Goal: Task Accomplishment & Management: Use online tool/utility

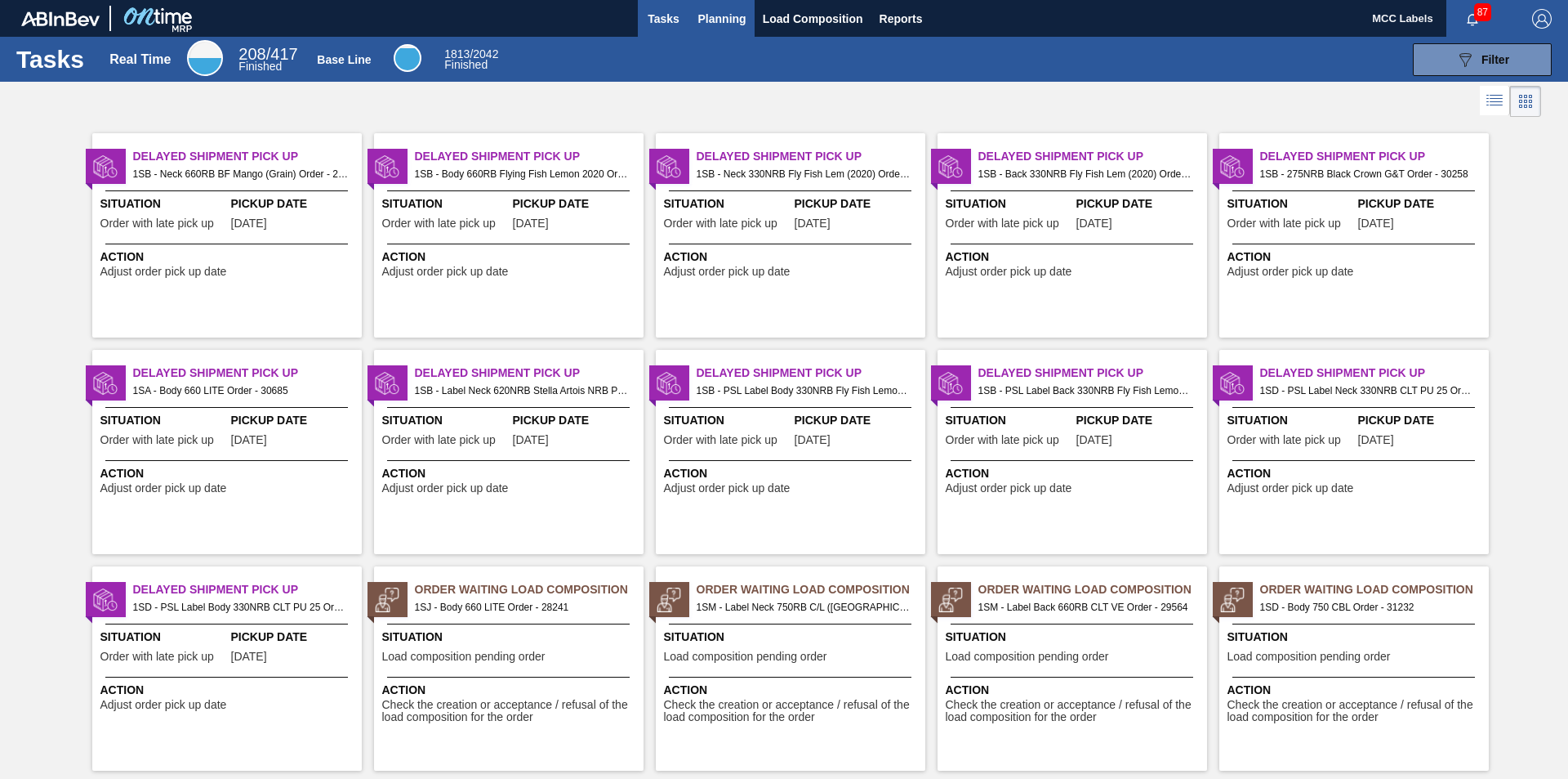
click at [710, 22] on span "Planning" at bounding box center [722, 19] width 48 height 20
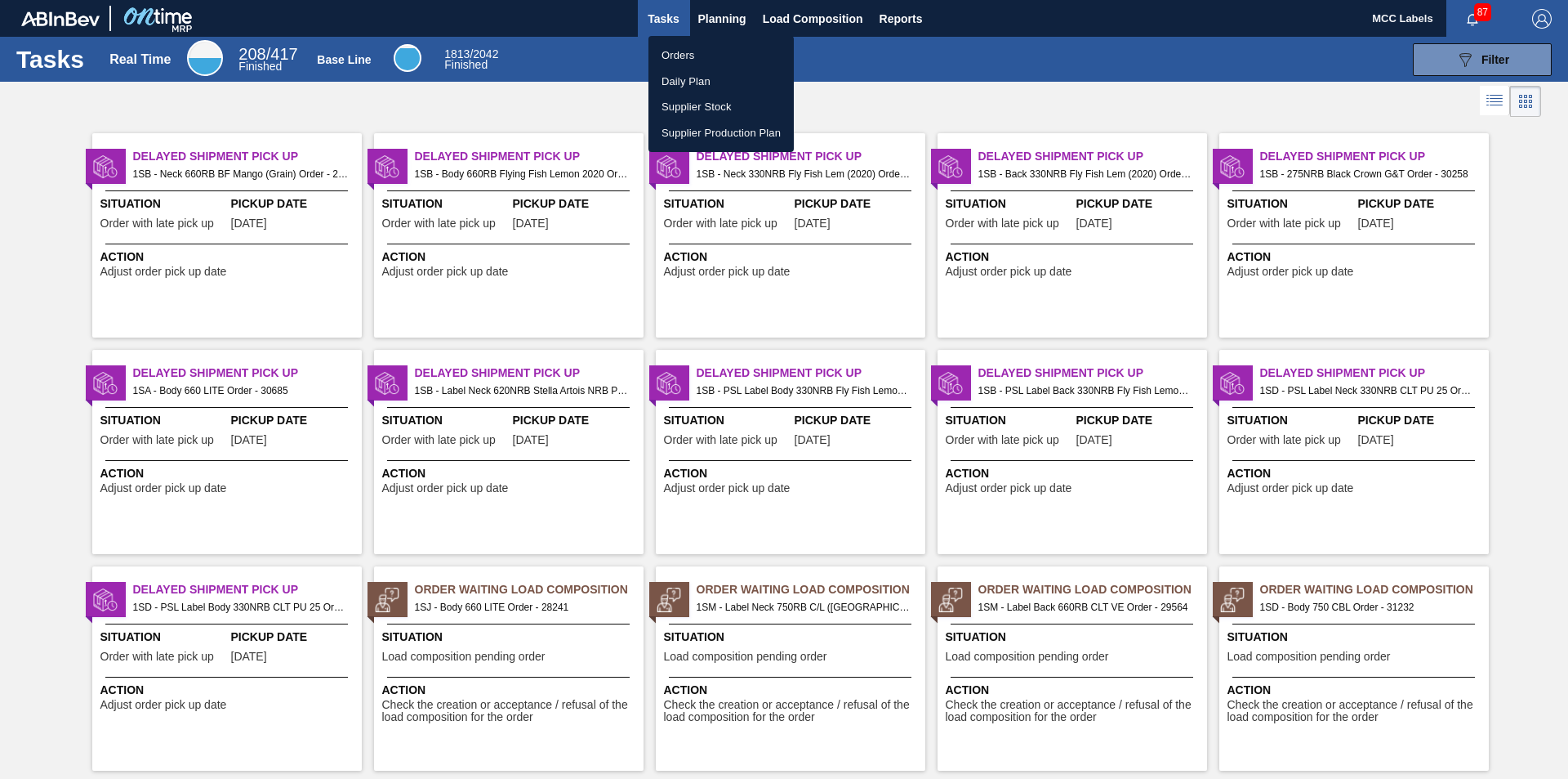
click at [672, 54] on li "Orders" at bounding box center [721, 55] width 145 height 26
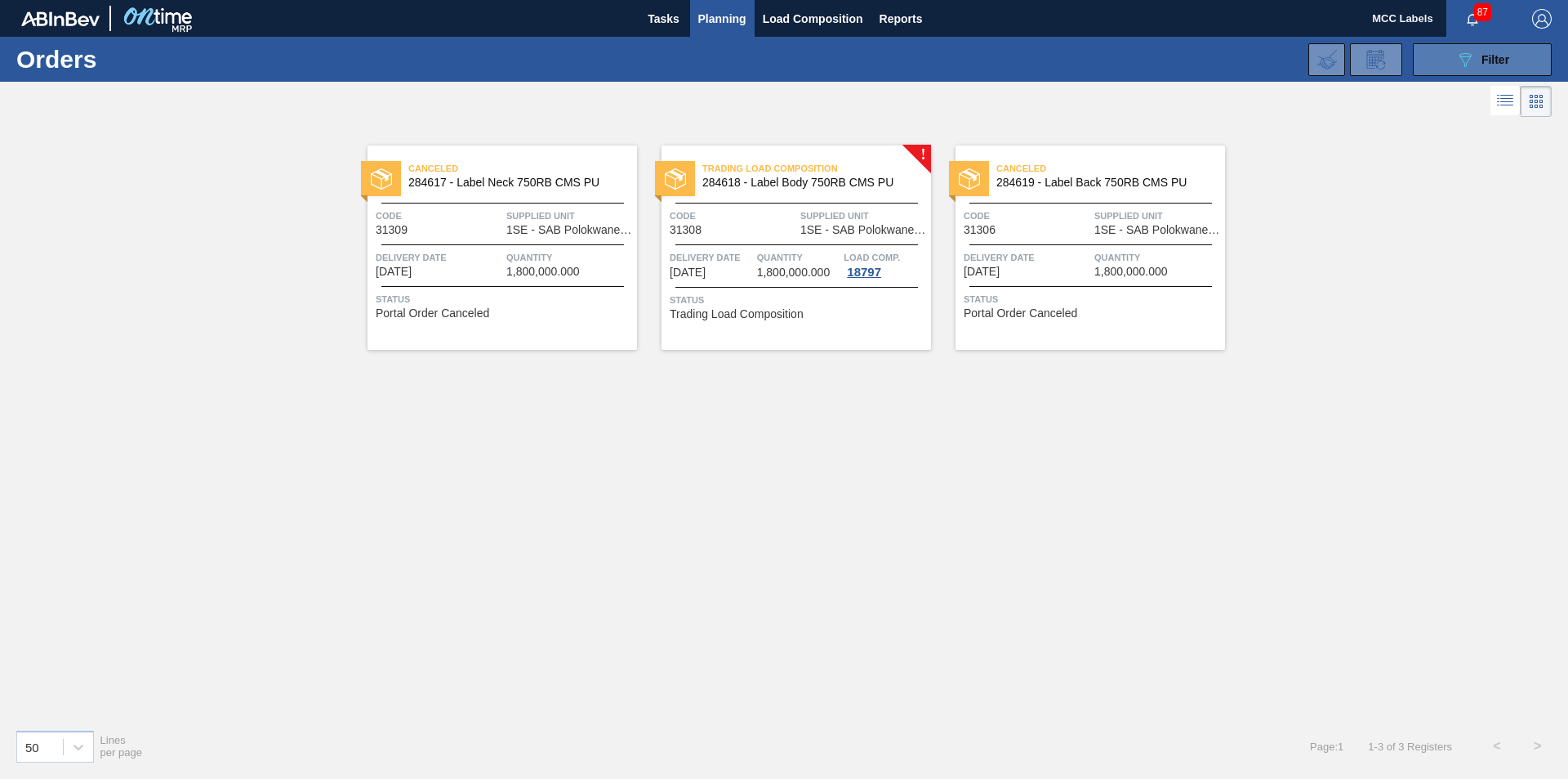
click at [1425, 61] on button "089F7B8B-B2A5-4AFE-B5C0-19BA573D28AC Filter" at bounding box center [1482, 60] width 139 height 32
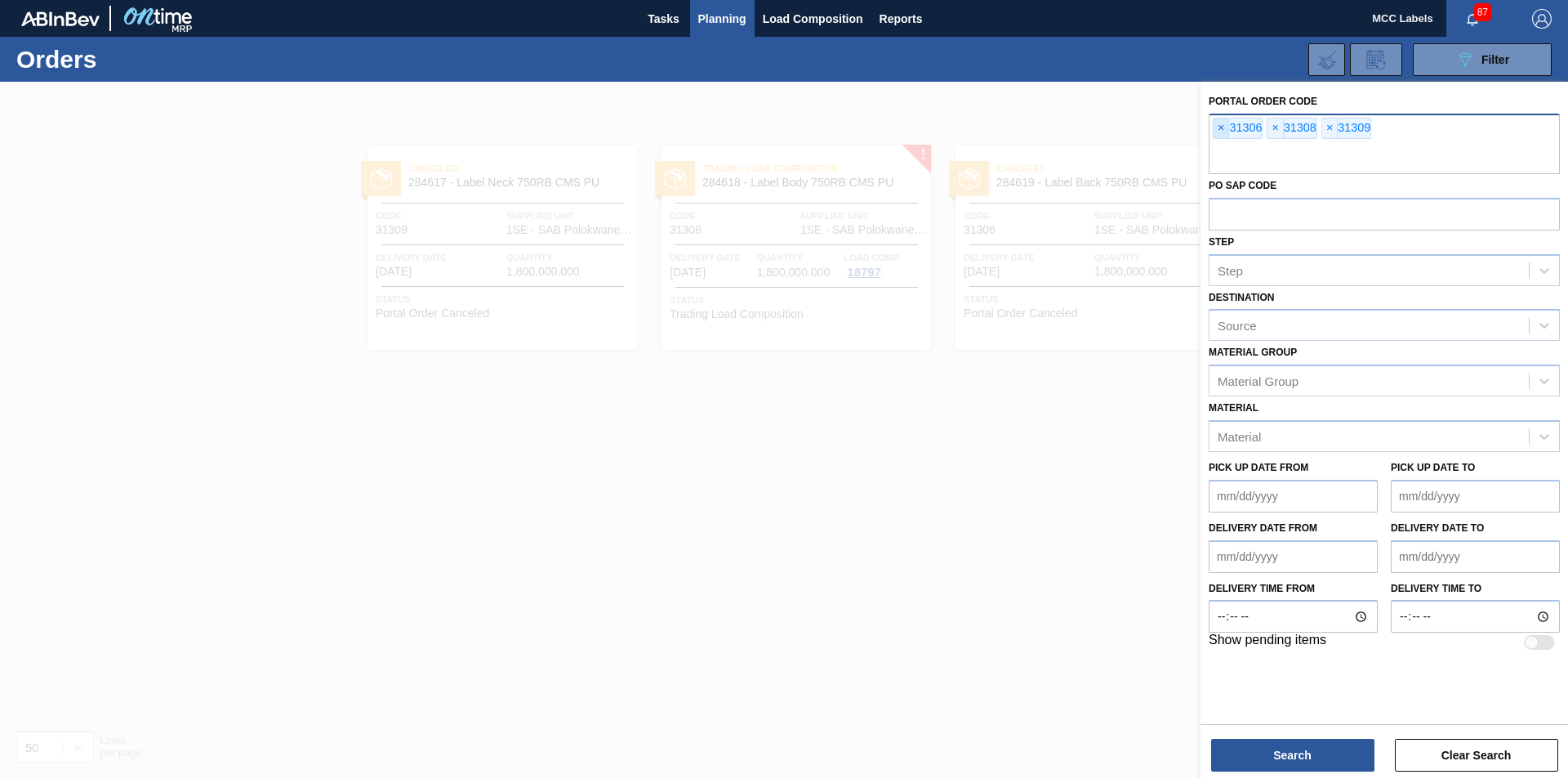
click at [1219, 128] on span "×" at bounding box center [1221, 128] width 15 height 20
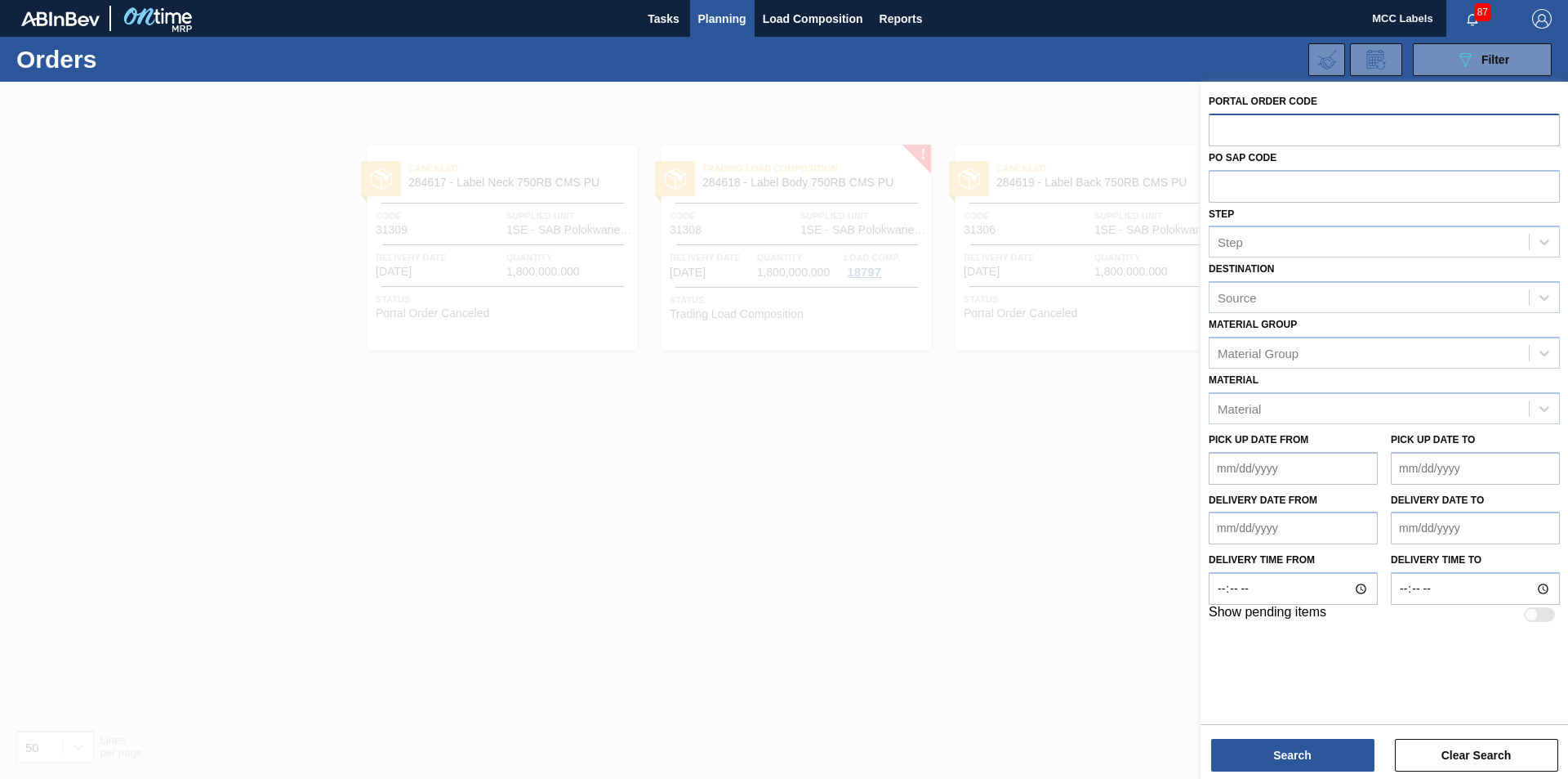
click at [1219, 128] on input "text" at bounding box center [1383, 129] width 351 height 31
type input "31522"
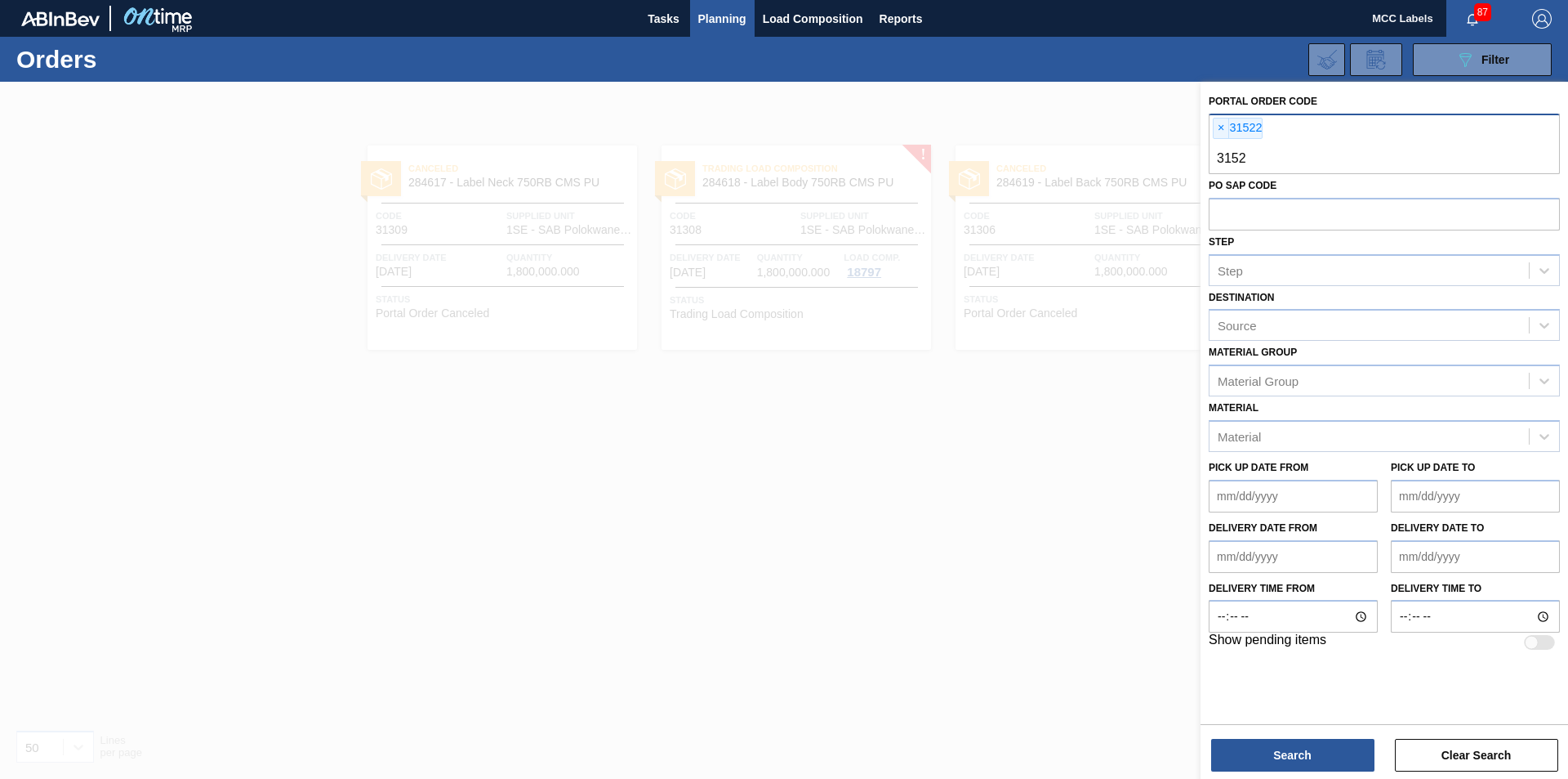
type input "31523"
type input "30648"
click at [1283, 761] on button "Search" at bounding box center [1292, 755] width 163 height 32
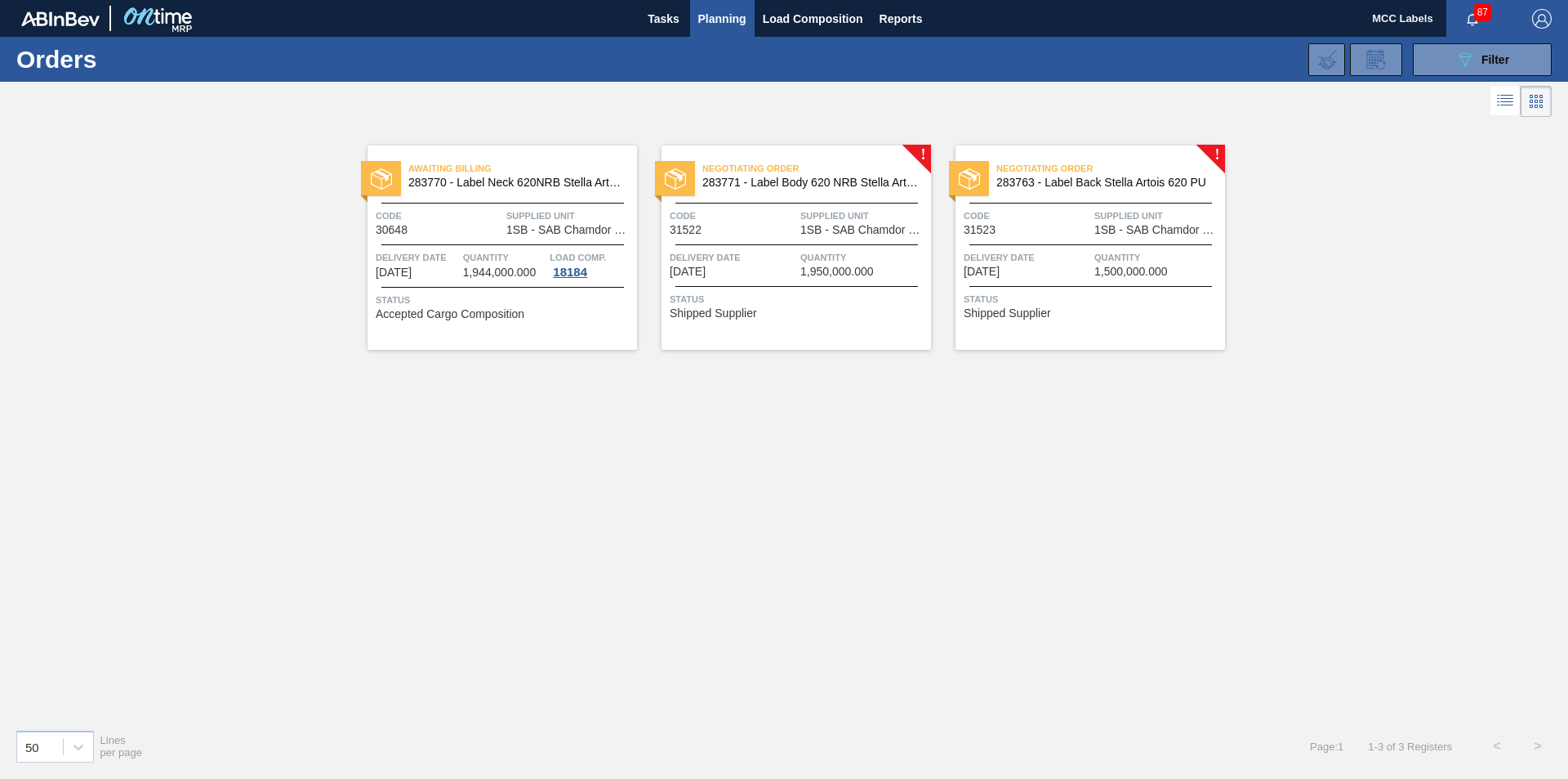
click at [769, 249] on span "Delivery Date" at bounding box center [733, 257] width 126 height 16
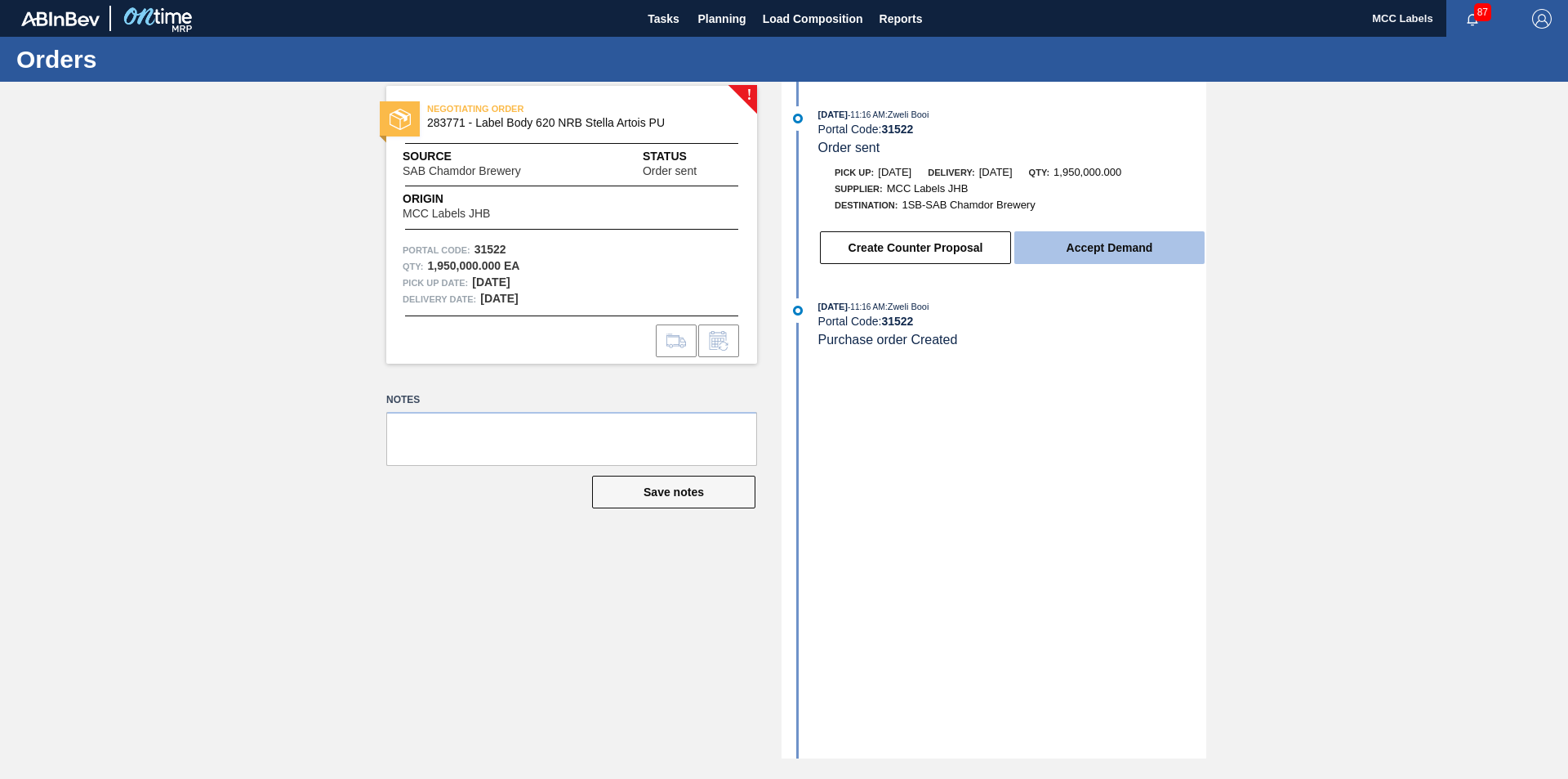
click at [1051, 249] on button "Accept Demand" at bounding box center [1109, 247] width 190 height 32
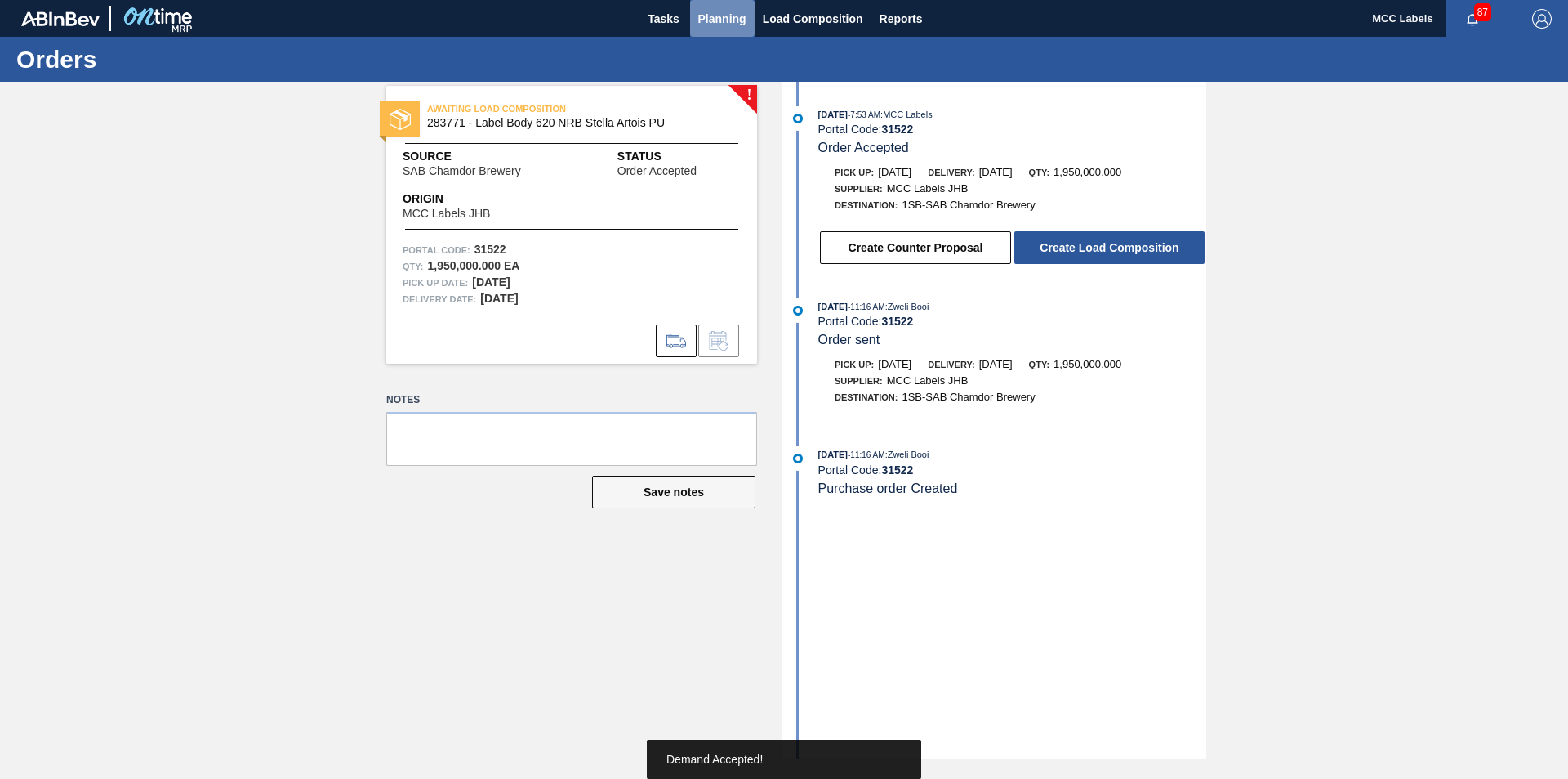
click at [725, 17] on span "Planning" at bounding box center [722, 19] width 48 height 20
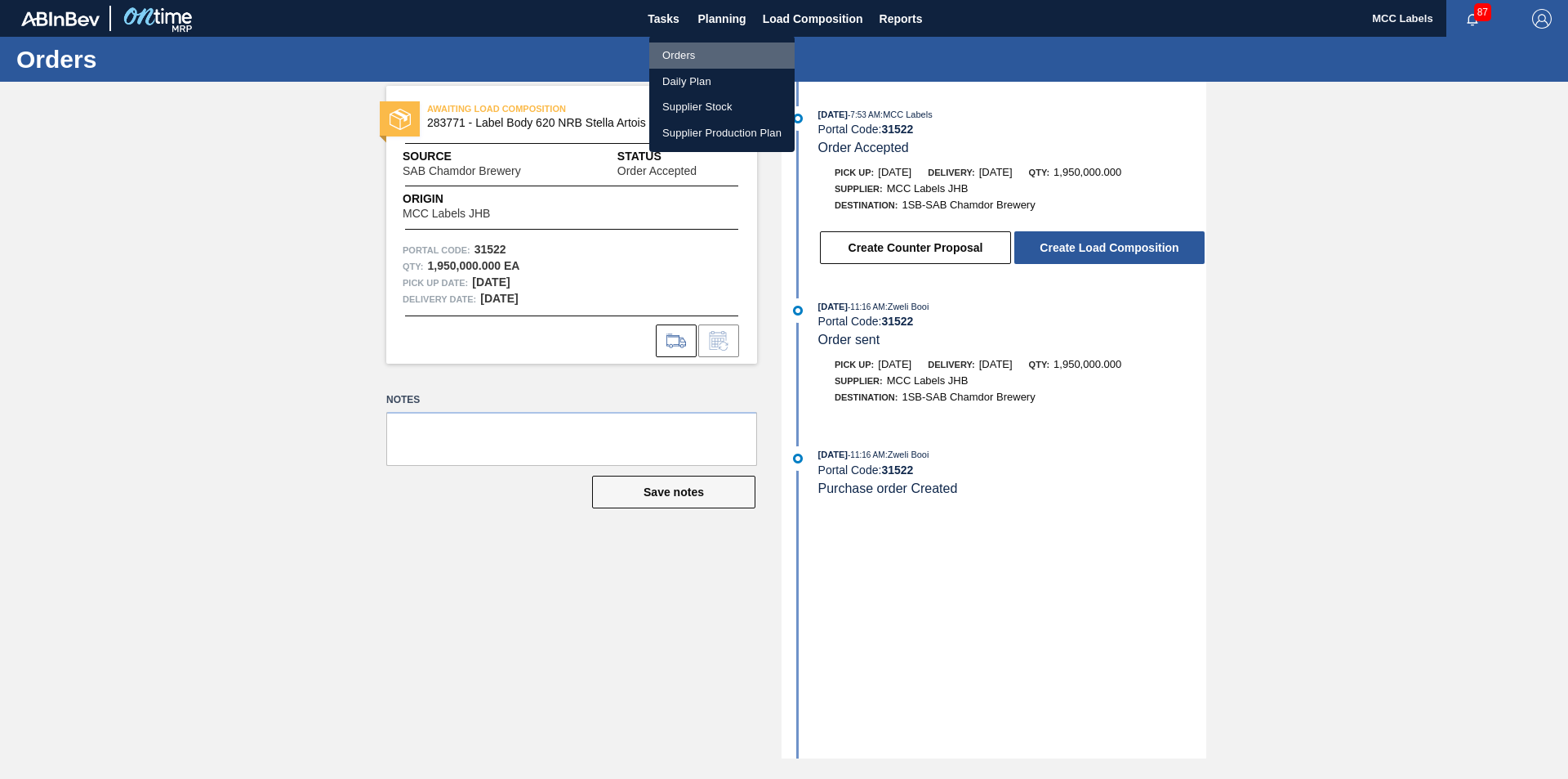
click at [684, 52] on li "Orders" at bounding box center [722, 55] width 145 height 26
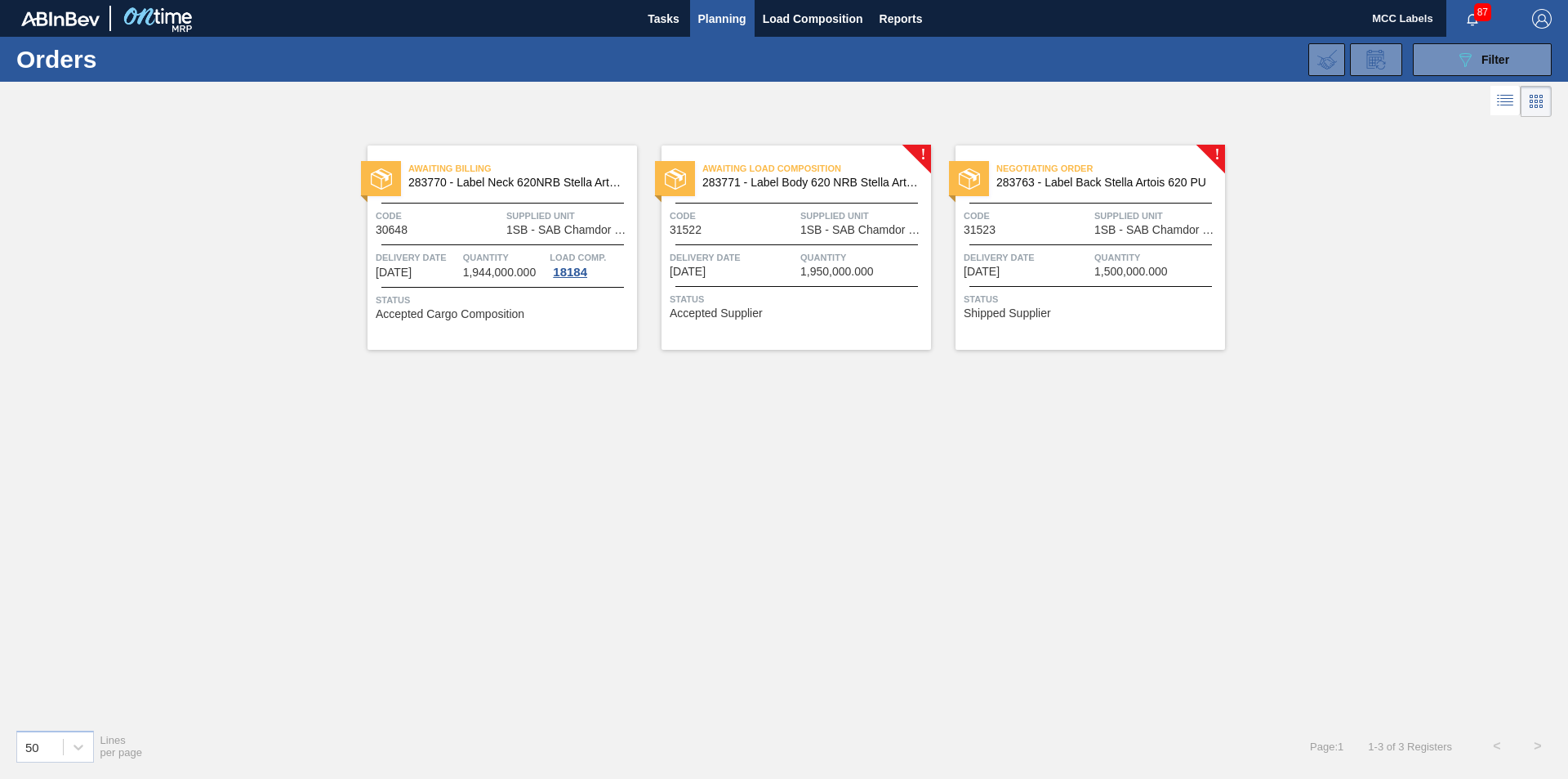
click at [1057, 283] on div "Negotiating Order 283763 - Label Back Stella Artois 620 PU Code 31523 Supplied …" at bounding box center [1090, 247] width 270 height 204
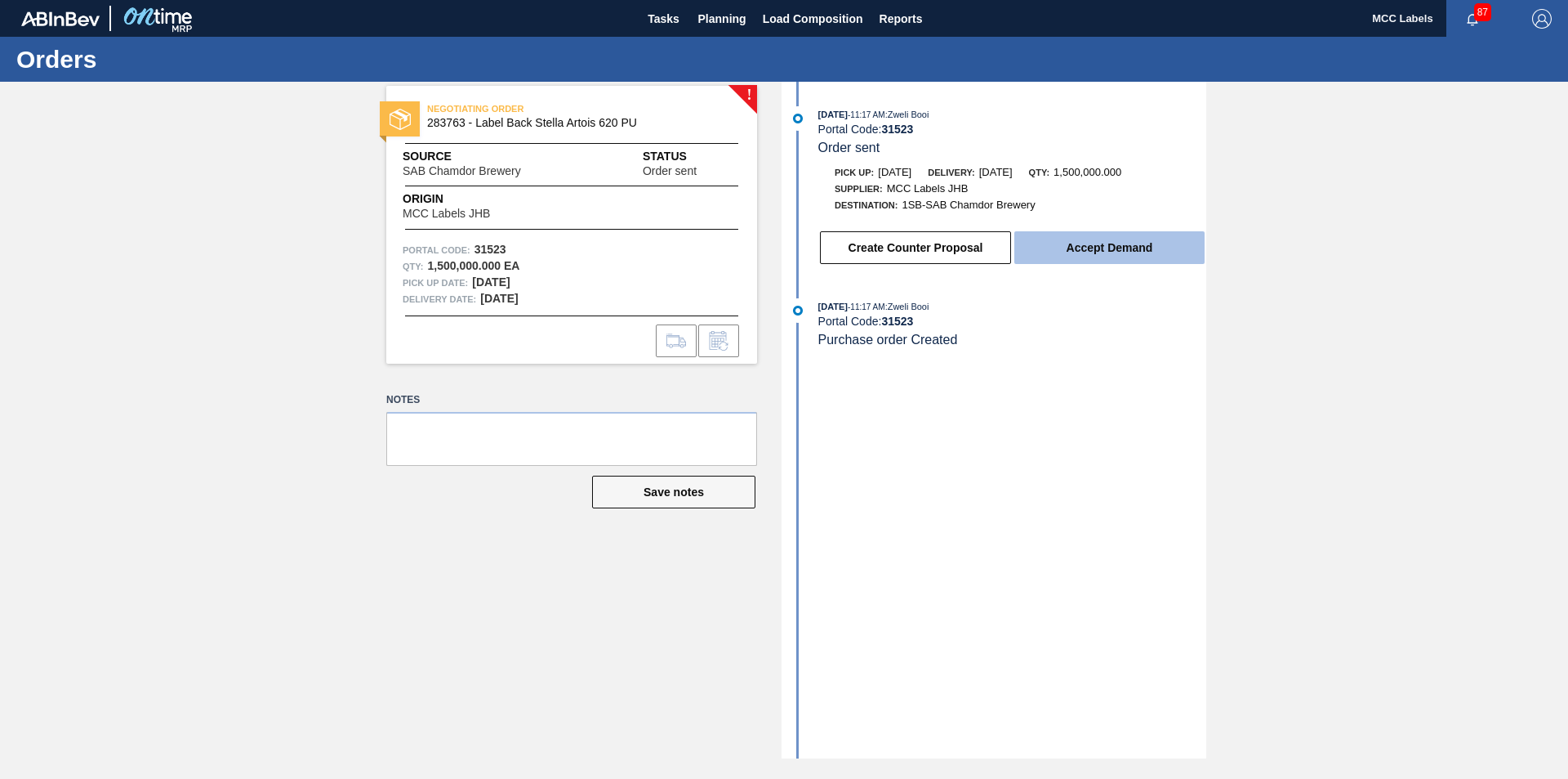
click at [1076, 250] on button "Accept Demand" at bounding box center [1109, 247] width 190 height 32
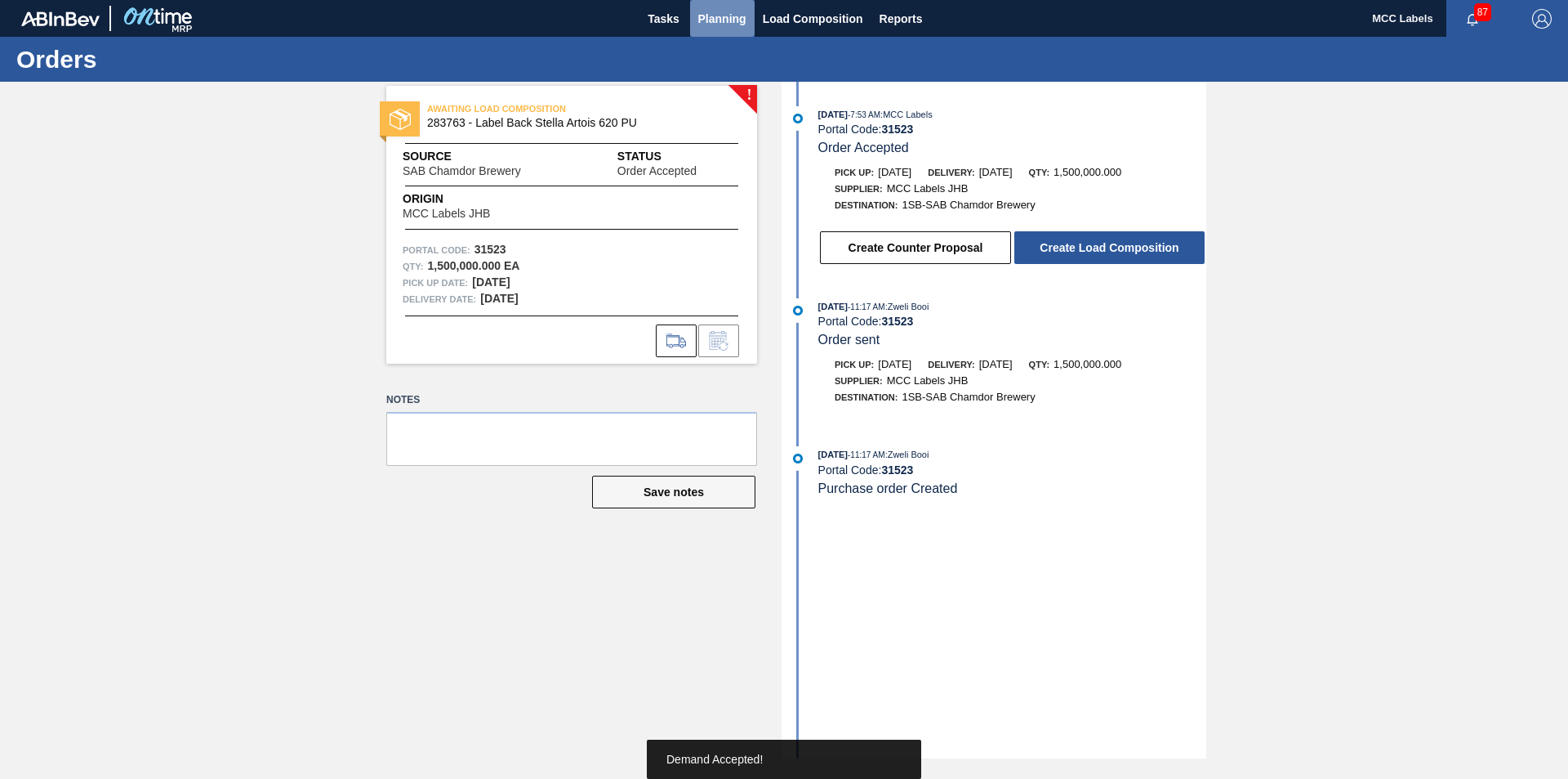
click at [719, 12] on span "Planning" at bounding box center [722, 19] width 48 height 20
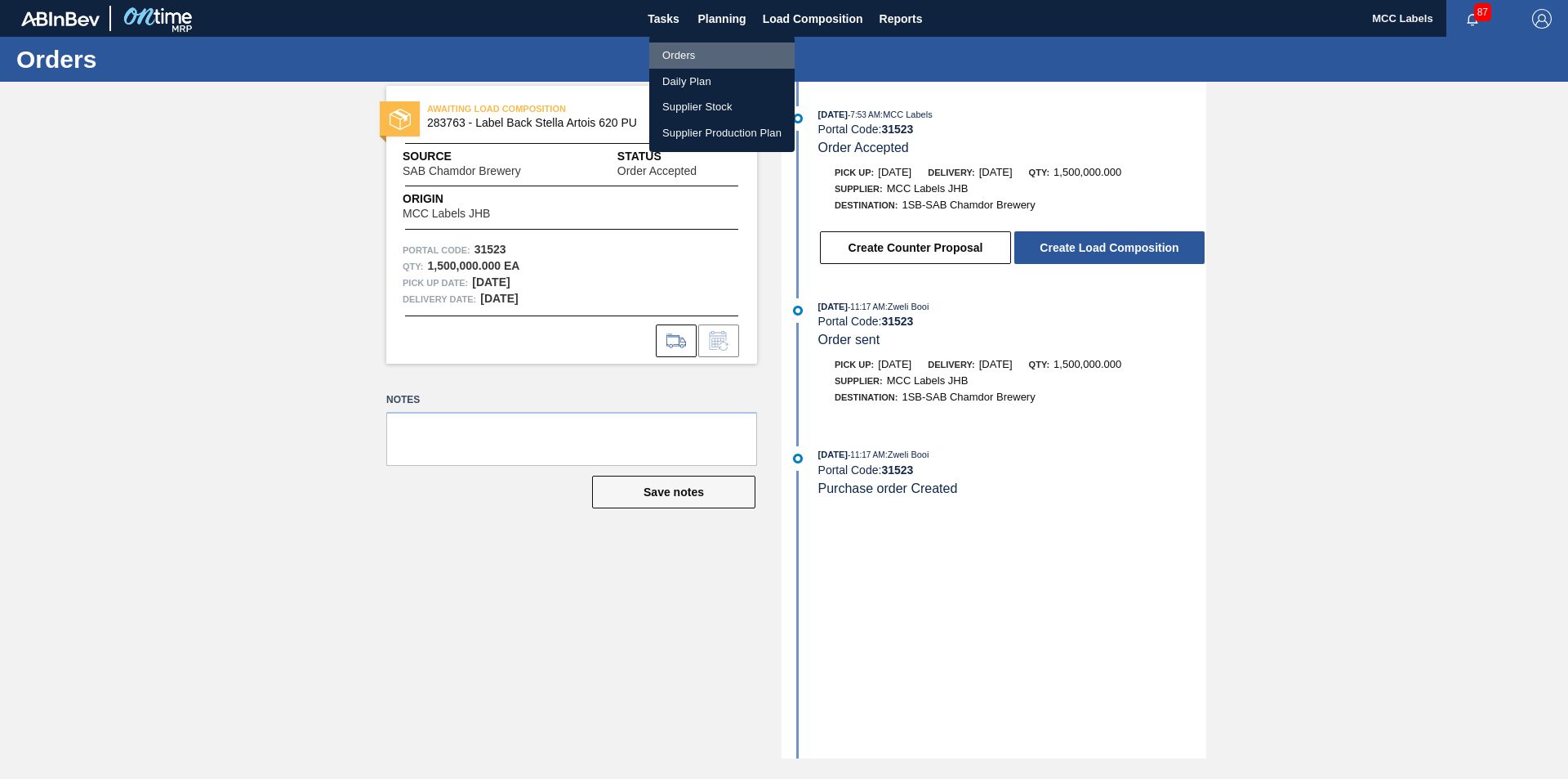
click at [680, 55] on li "Orders" at bounding box center [722, 55] width 145 height 26
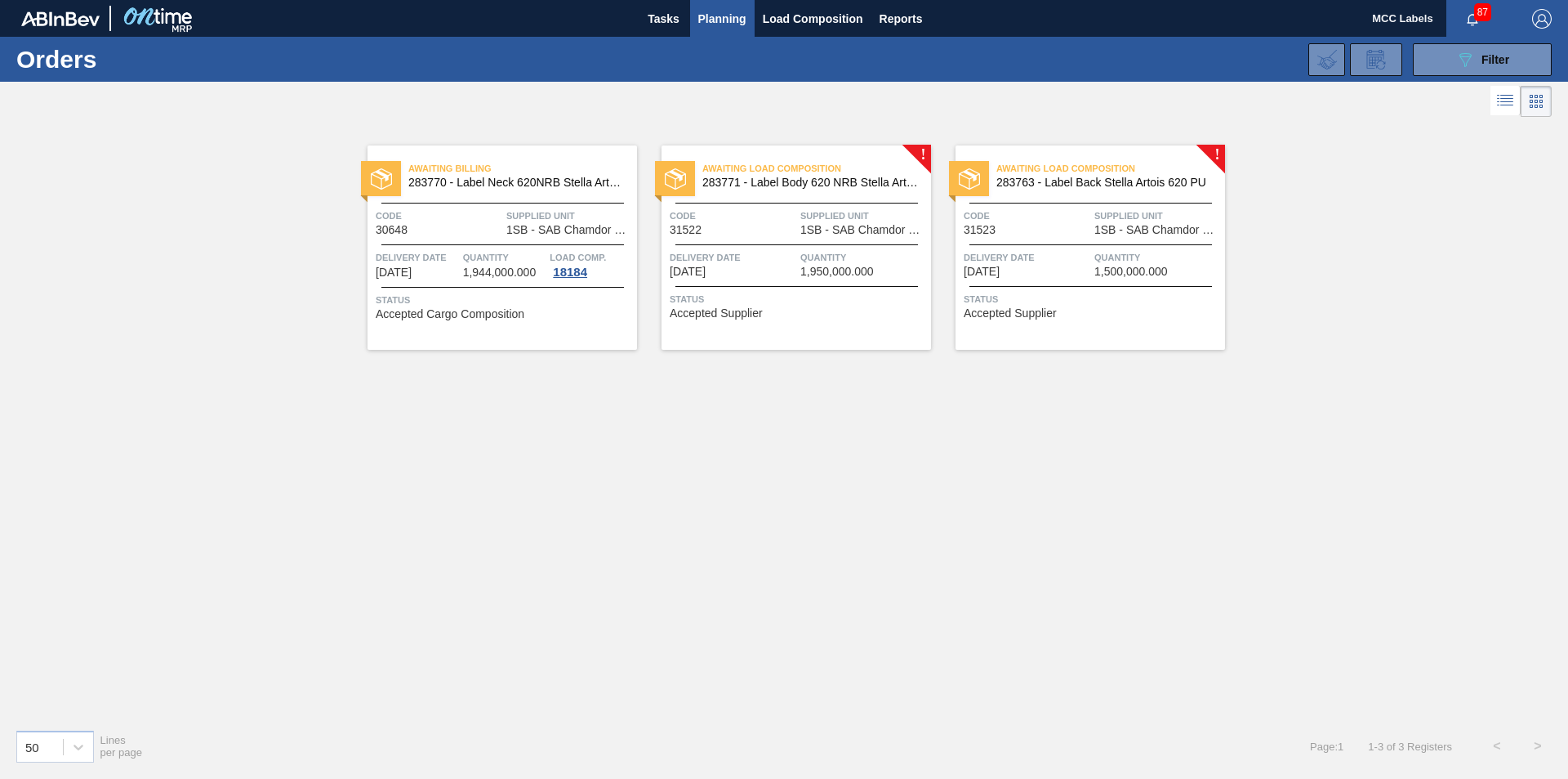
click at [548, 292] on span "Status" at bounding box center [503, 300] width 257 height 16
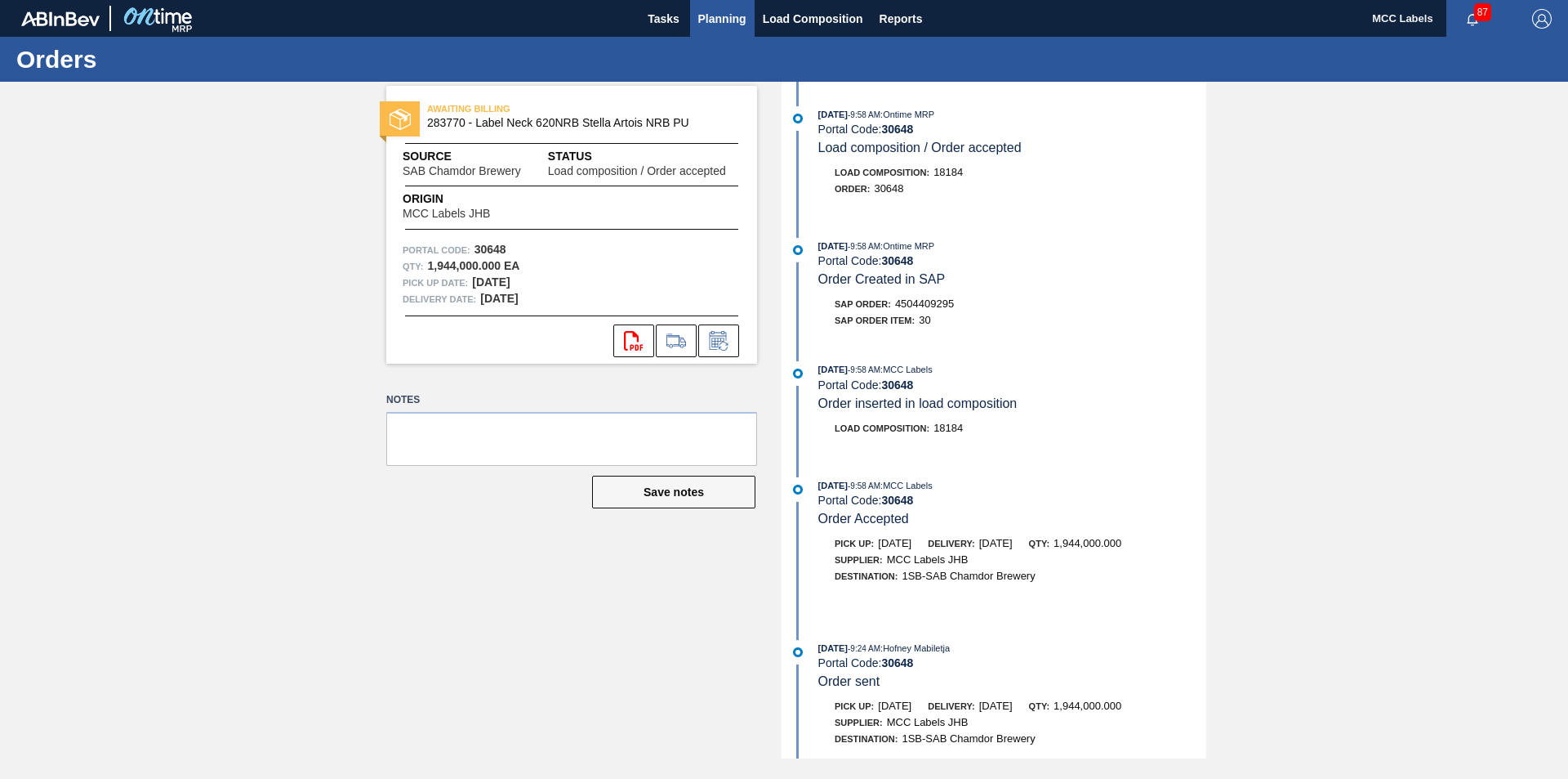
click at [713, 18] on span "Planning" at bounding box center [722, 19] width 48 height 20
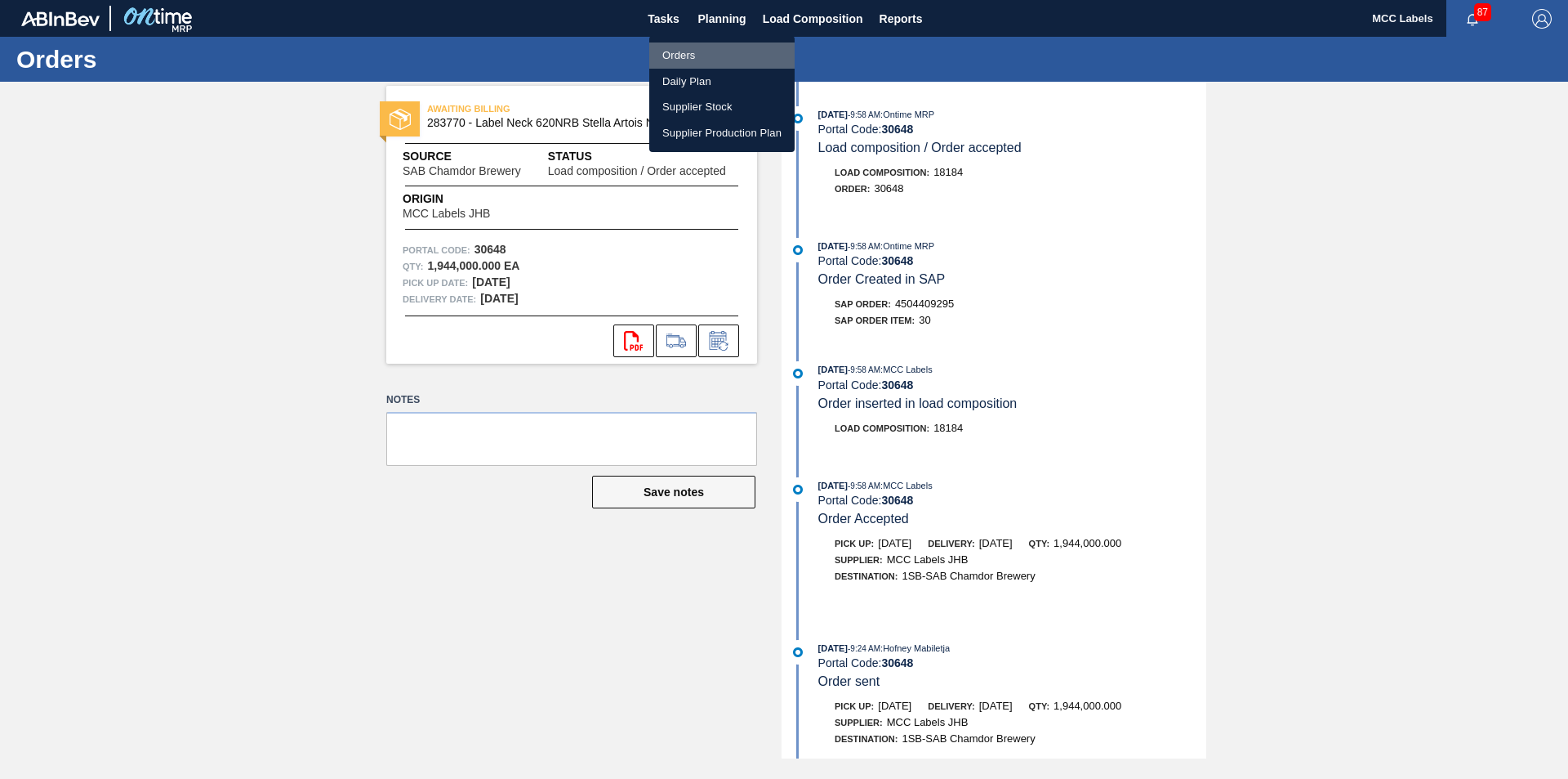
click at [669, 56] on li "Orders" at bounding box center [722, 55] width 145 height 26
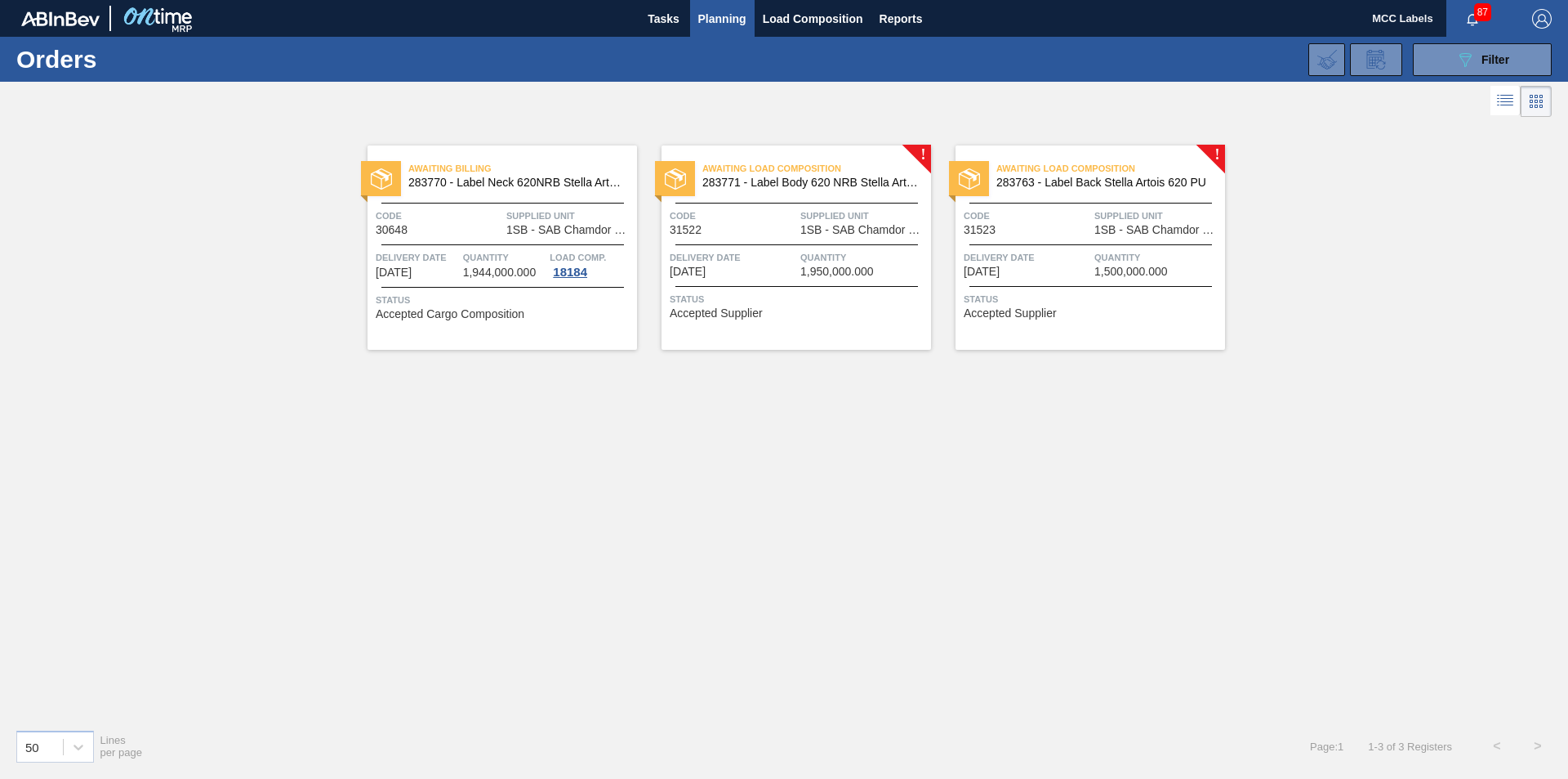
click at [798, 247] on div "Awaiting Load Composition 283771 - Label Body 620 NRB Stella Artois PU Code 315…" at bounding box center [796, 247] width 270 height 204
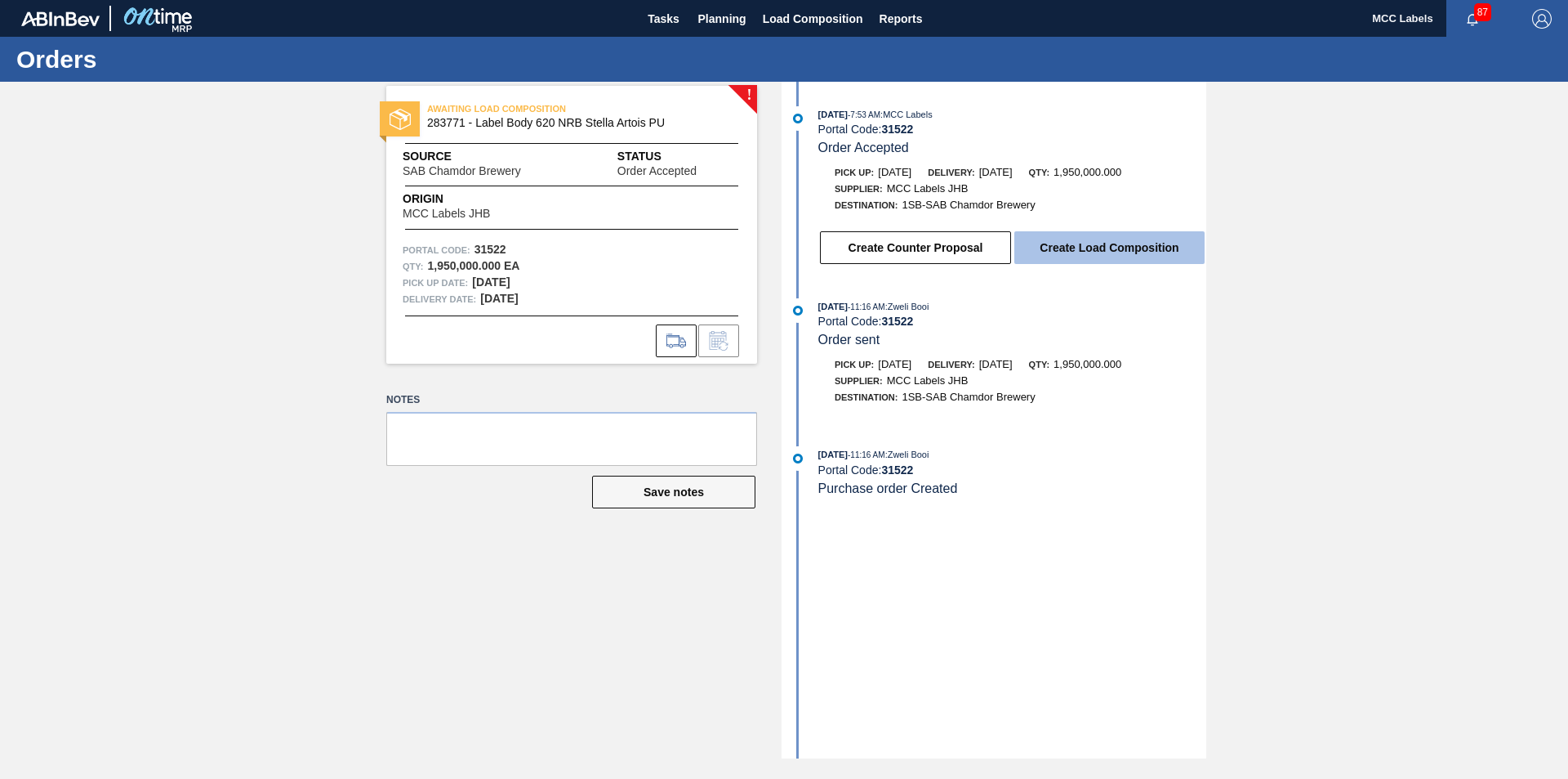
click at [1060, 245] on button "Create Load Composition" at bounding box center [1109, 247] width 190 height 32
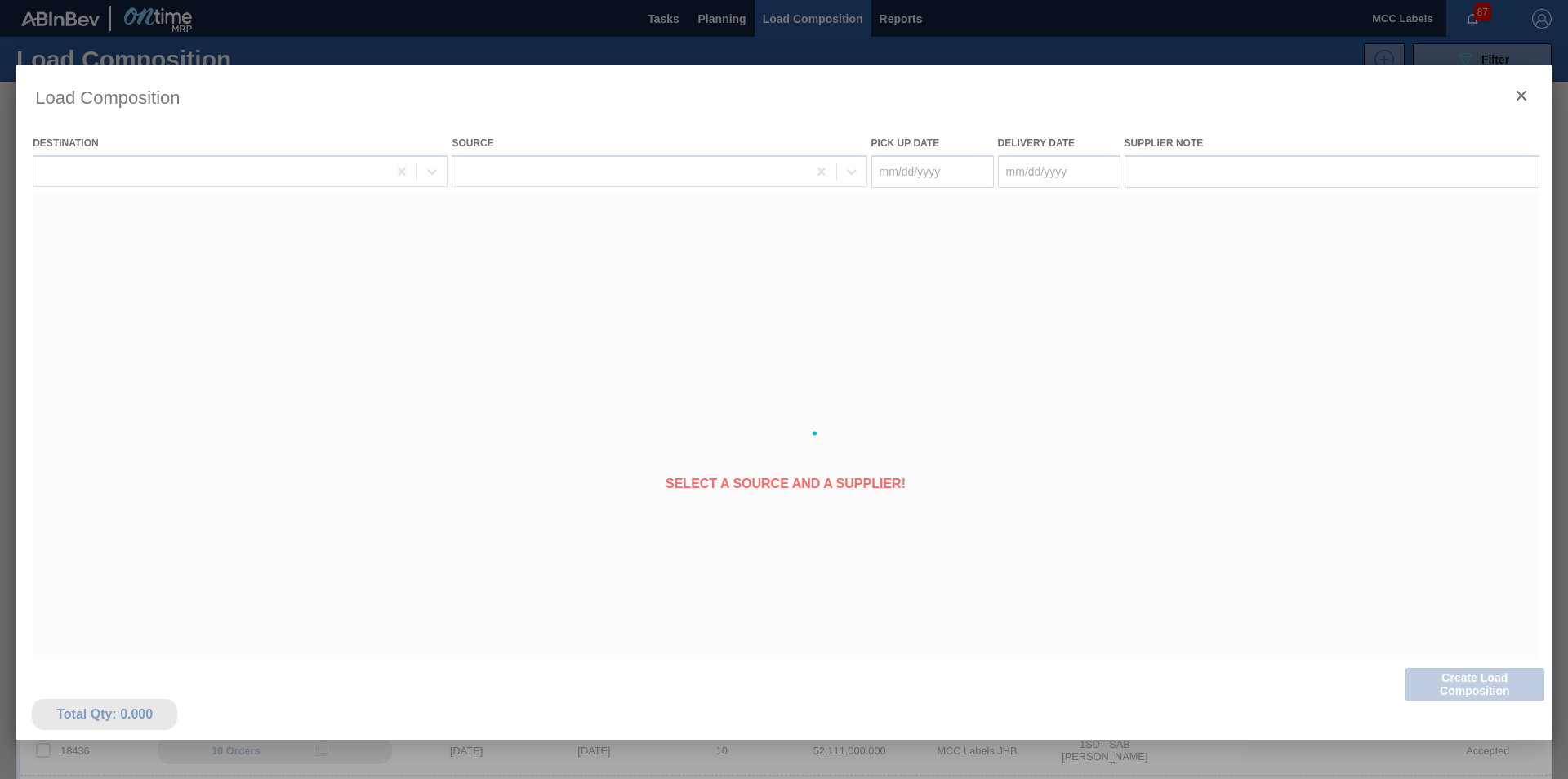
type Date "[DATE]"
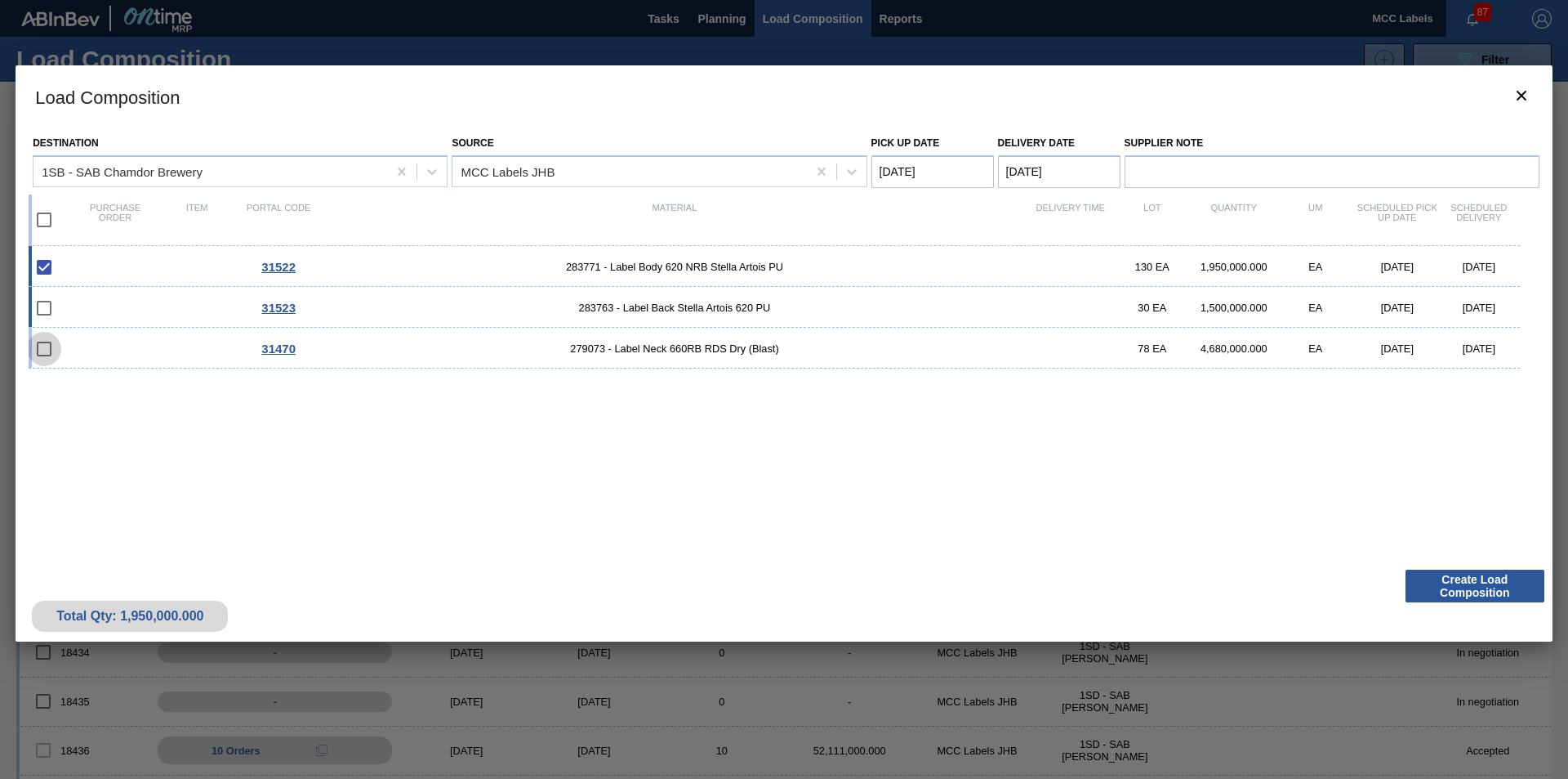
drag, startPoint x: 37, startPoint y: 349, endPoint x: 46, endPoint y: 326, distance: 24.7
click at [38, 349] on input "checkbox" at bounding box center [44, 348] width 34 height 34
checkbox input "false"
click at [45, 303] on input "checkbox" at bounding box center [44, 308] width 34 height 34
checkbox input "false"
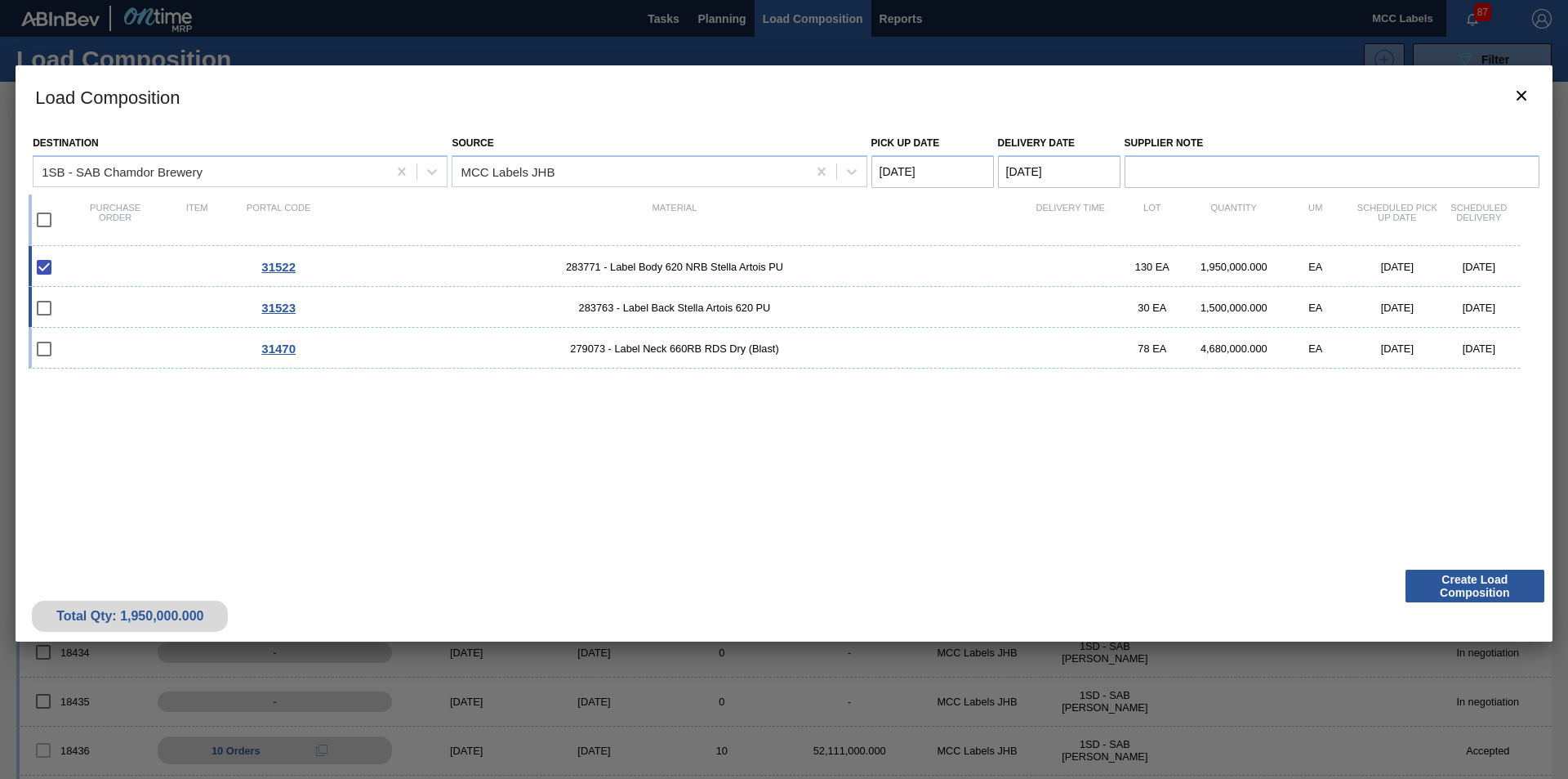
click at [150, 307] on div "31523 283763 - Label Back Stella Artois 620 PU 30 EA 1,500,000.000 EA [DATE] [D…" at bounding box center [774, 307] width 1491 height 41
checkbox input "true"
click at [140, 357] on div "31470 279073 - Label Neck 660RB RDS Dry (Blast) 78 EA 4,680,000.000 EA [DATE] […" at bounding box center [774, 348] width 1491 height 41
checkbox input "true"
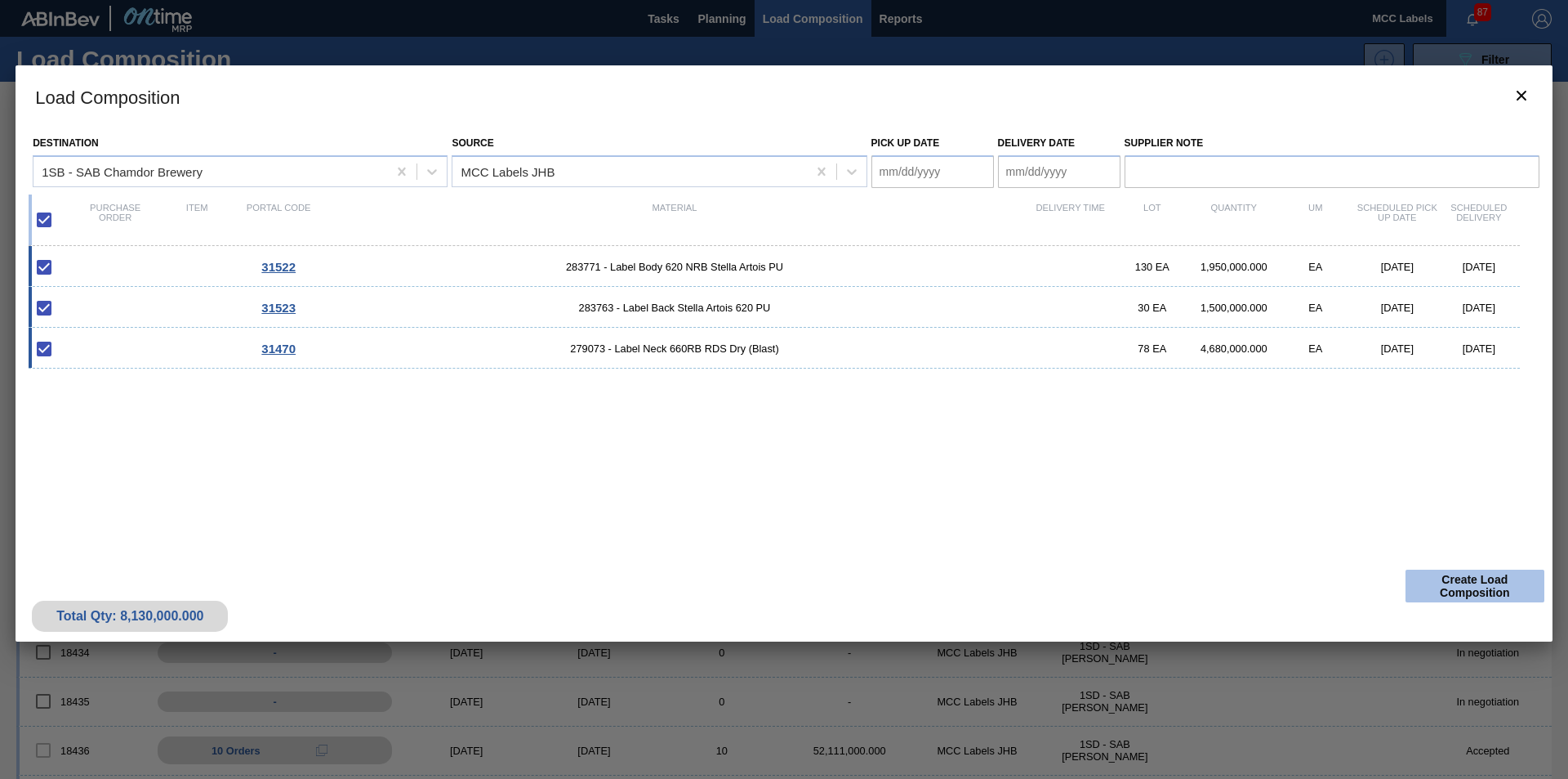
click at [1483, 585] on button "Create Load Composition" at bounding box center [1475, 586] width 139 height 32
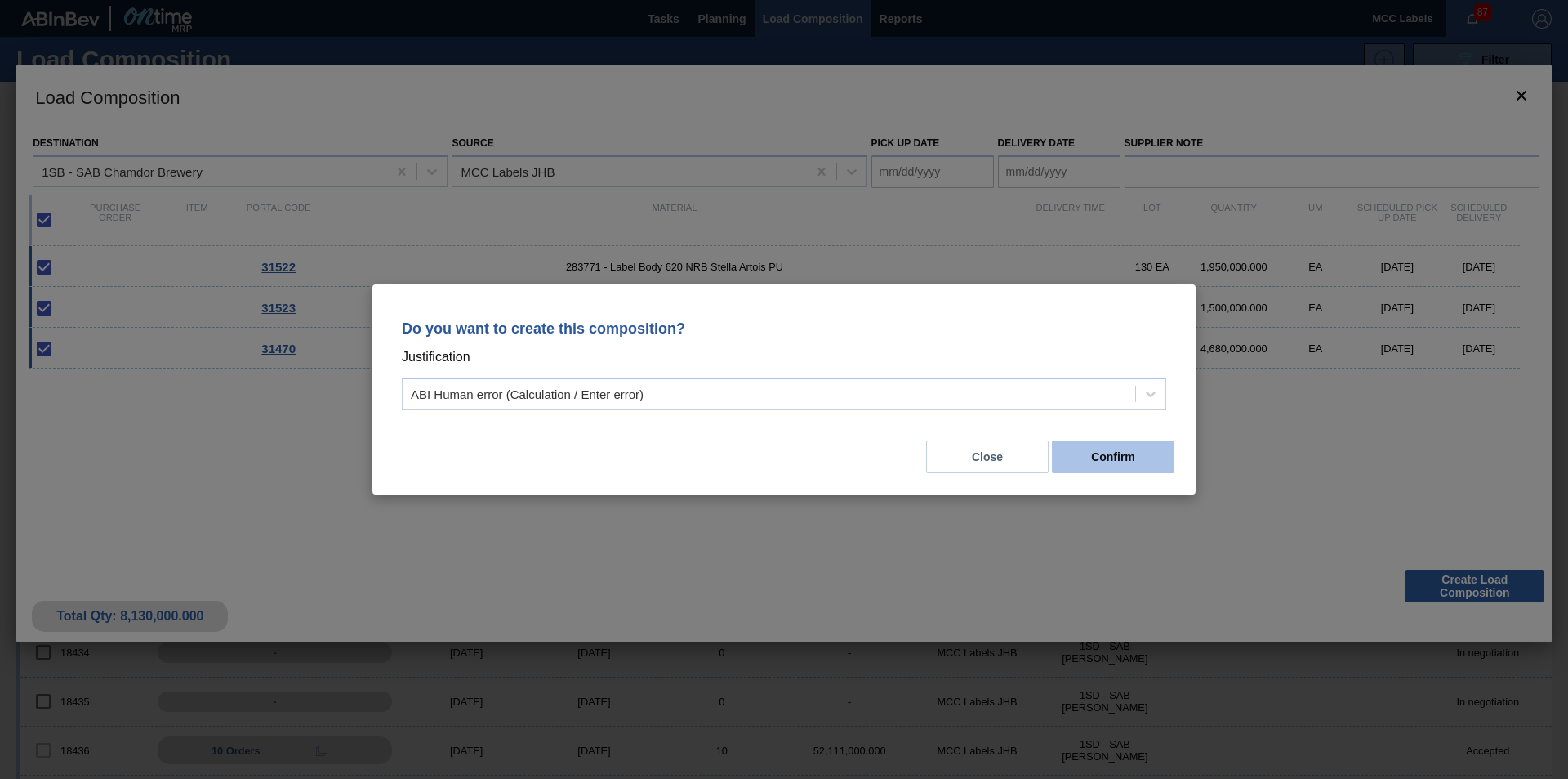
click at [1081, 453] on button "Confirm" at bounding box center [1113, 457] width 123 height 32
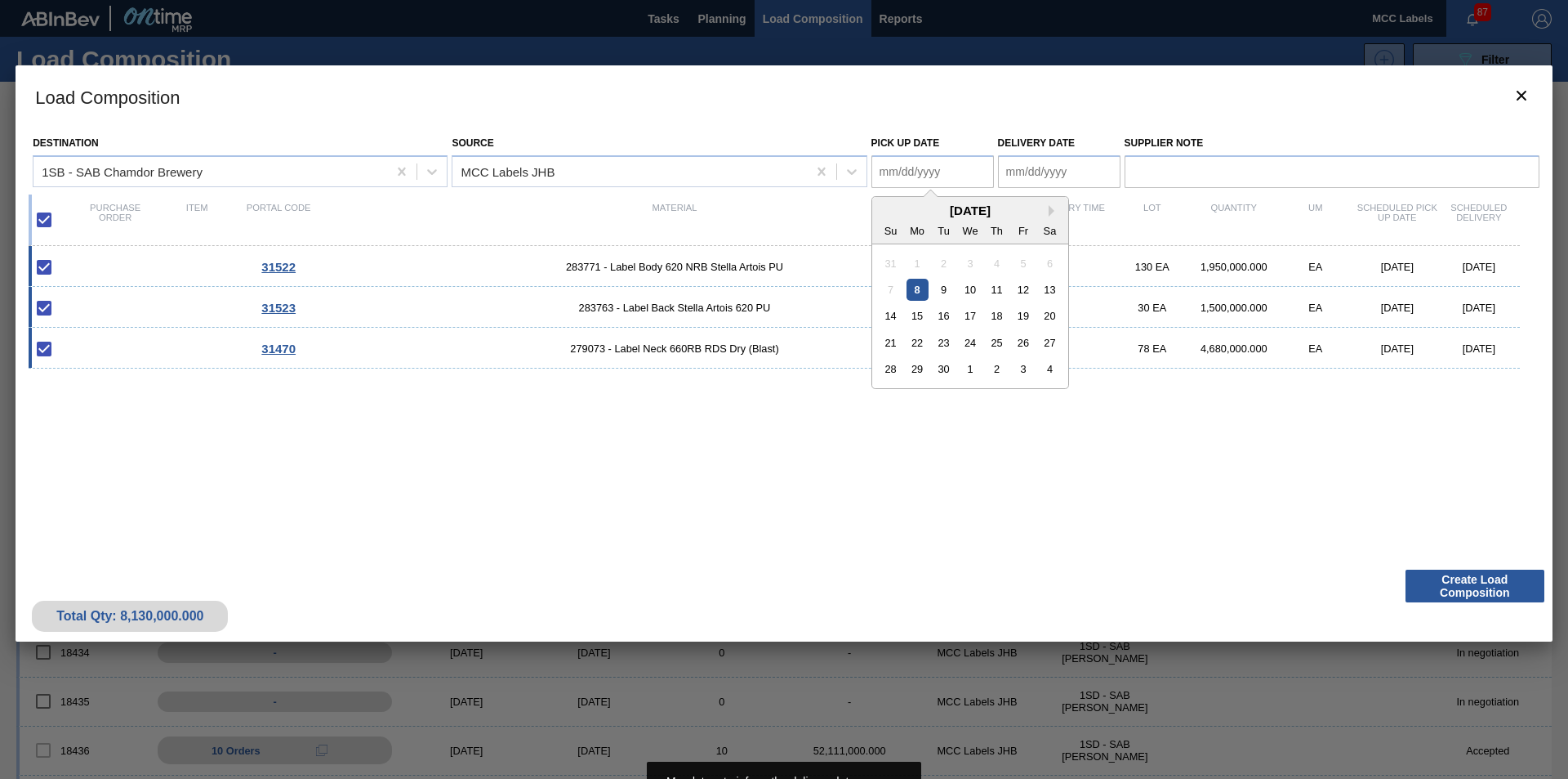
click at [942, 167] on Date "Pick up Date" at bounding box center [933, 172] width 123 height 32
click at [908, 286] on div "8" at bounding box center [917, 290] width 22 height 22
type Date "[DATE]"
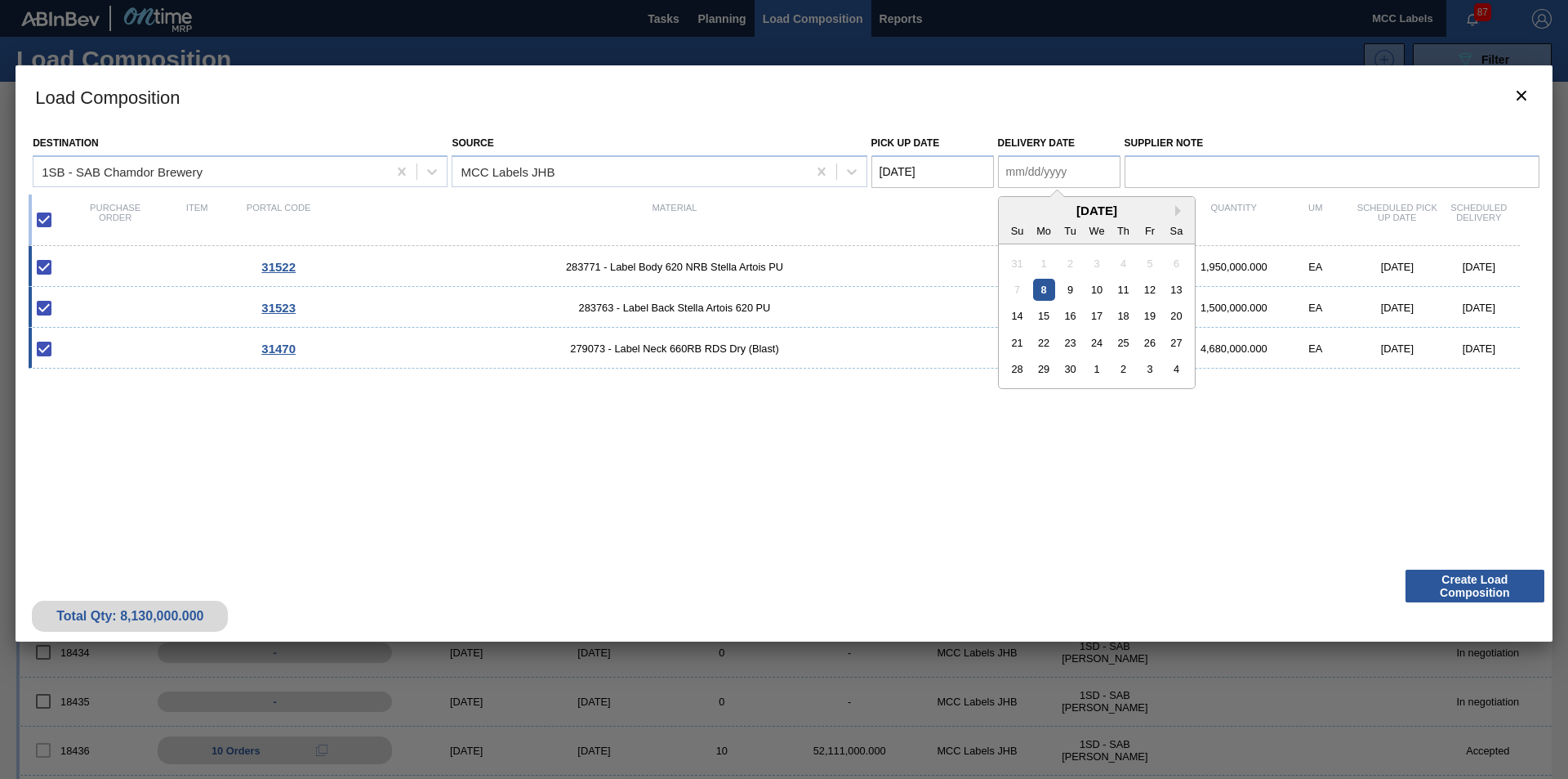
click at [1036, 172] on Date "Delivery Date" at bounding box center [1059, 172] width 123 height 32
click at [1040, 289] on div "8" at bounding box center [1043, 290] width 22 height 22
type Date "[DATE]"
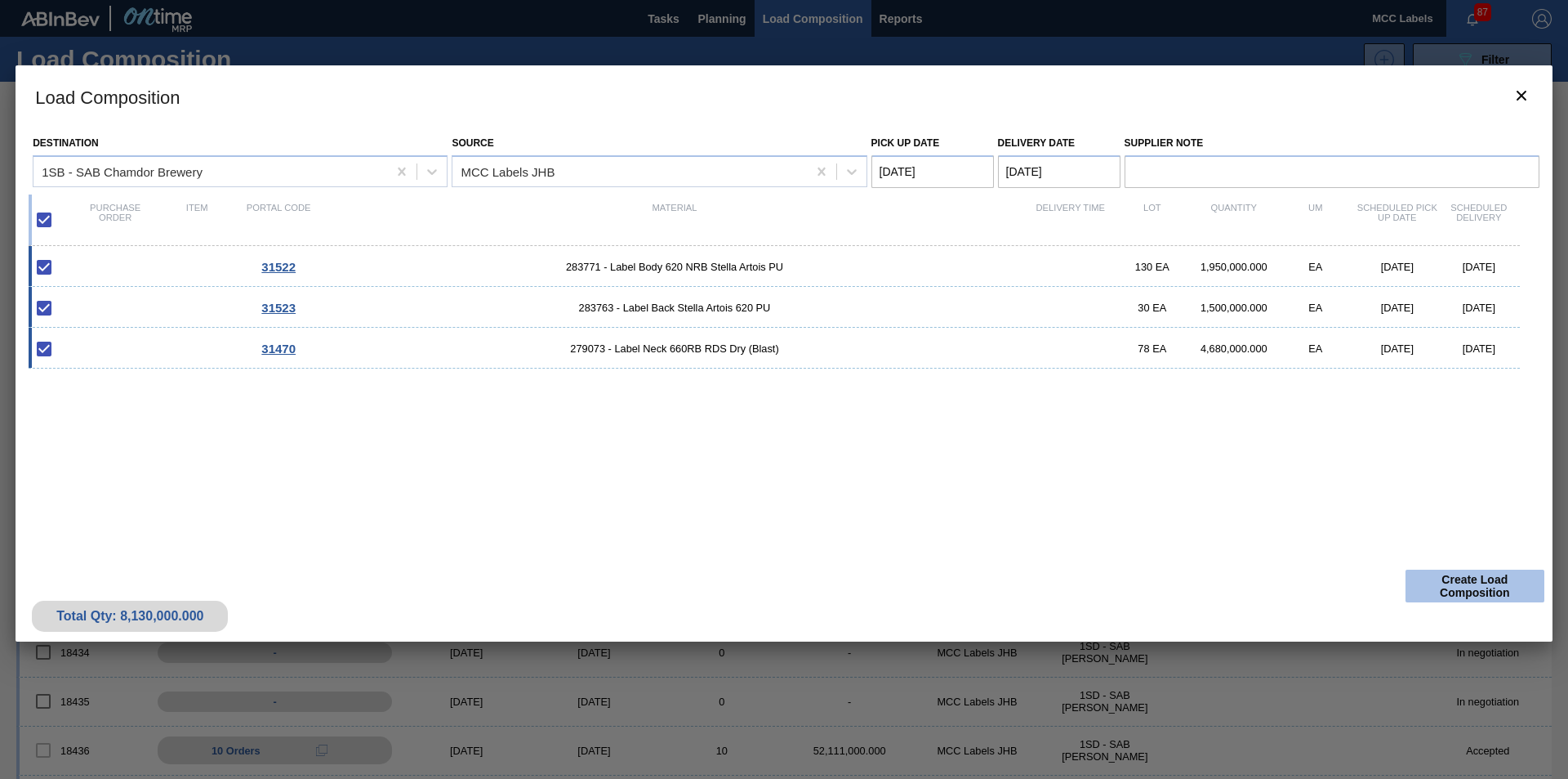
click at [1462, 580] on button "Create Load Composition" at bounding box center [1475, 586] width 139 height 32
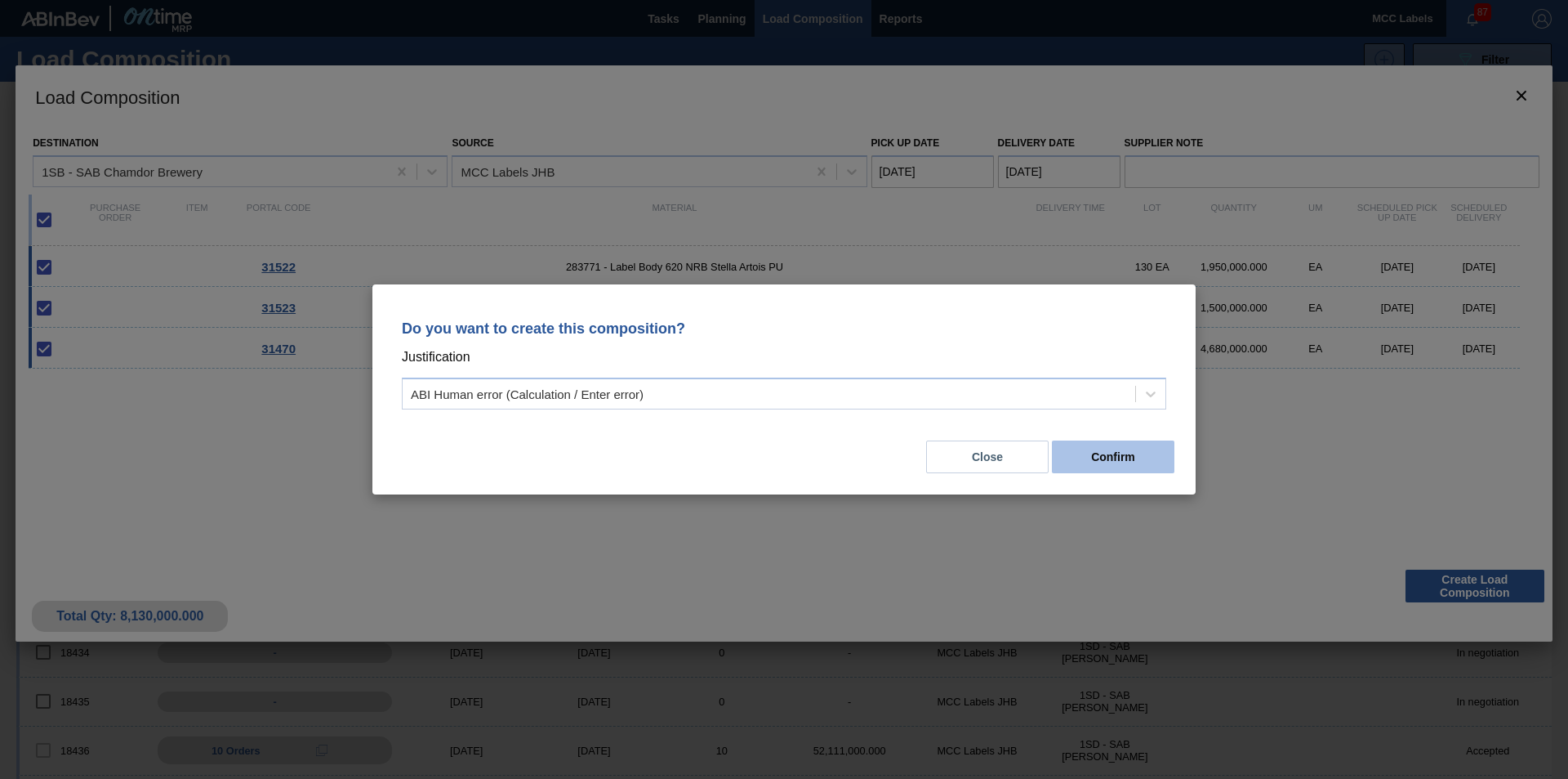
click at [1097, 452] on button "Confirm" at bounding box center [1113, 457] width 123 height 32
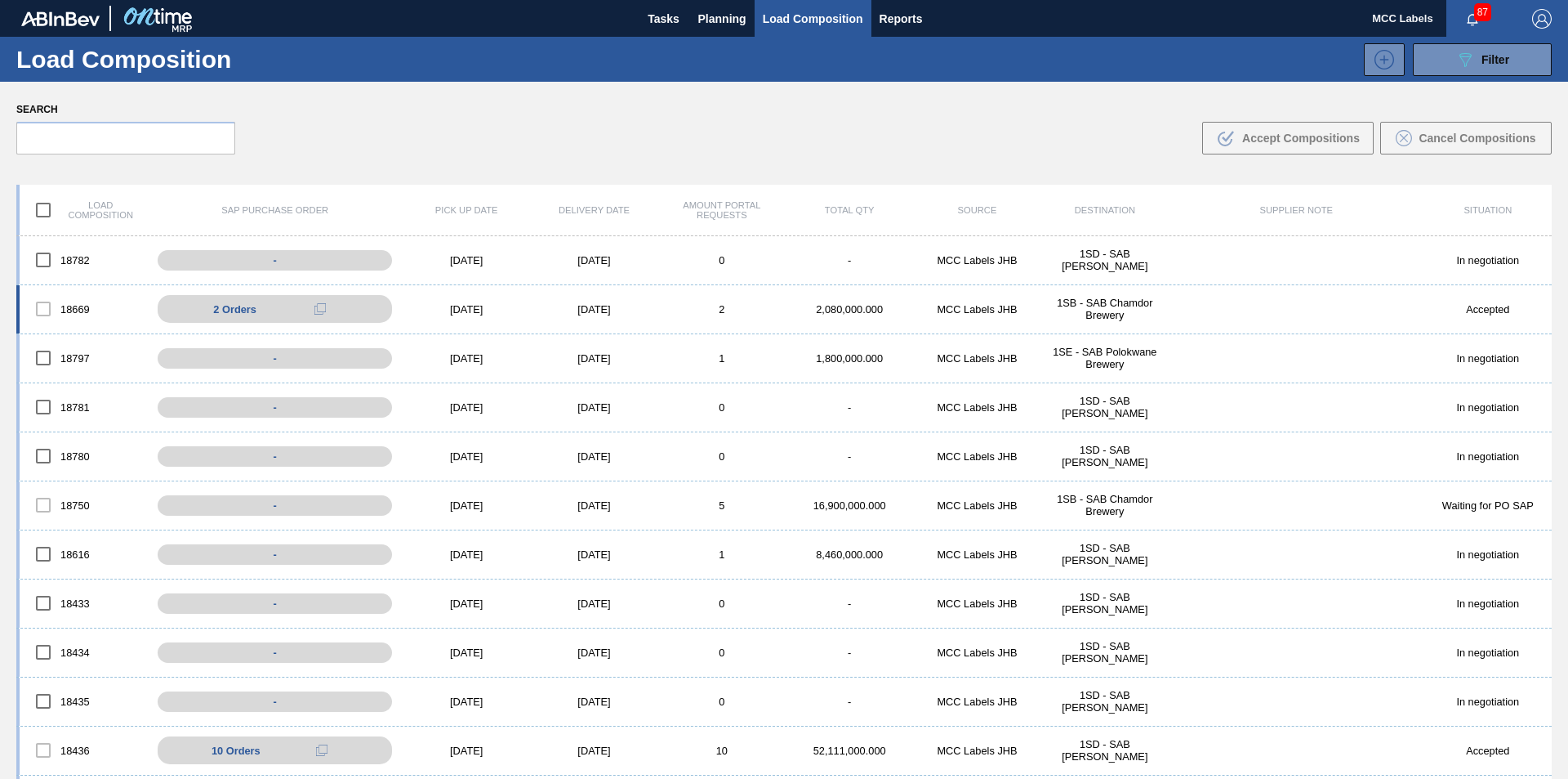
click at [695, 304] on div "2" at bounding box center [721, 310] width 127 height 13
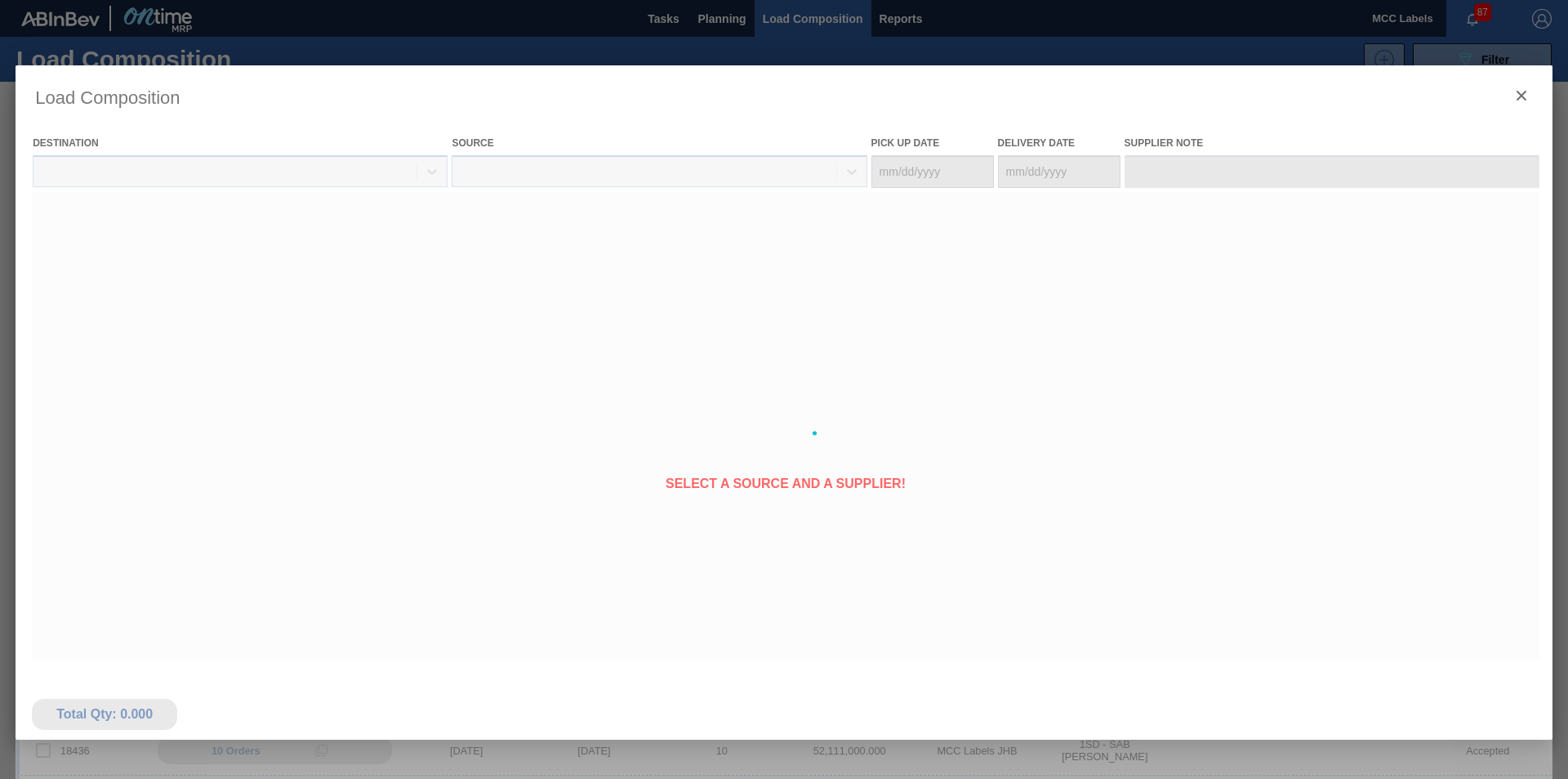
type Date "[DATE]"
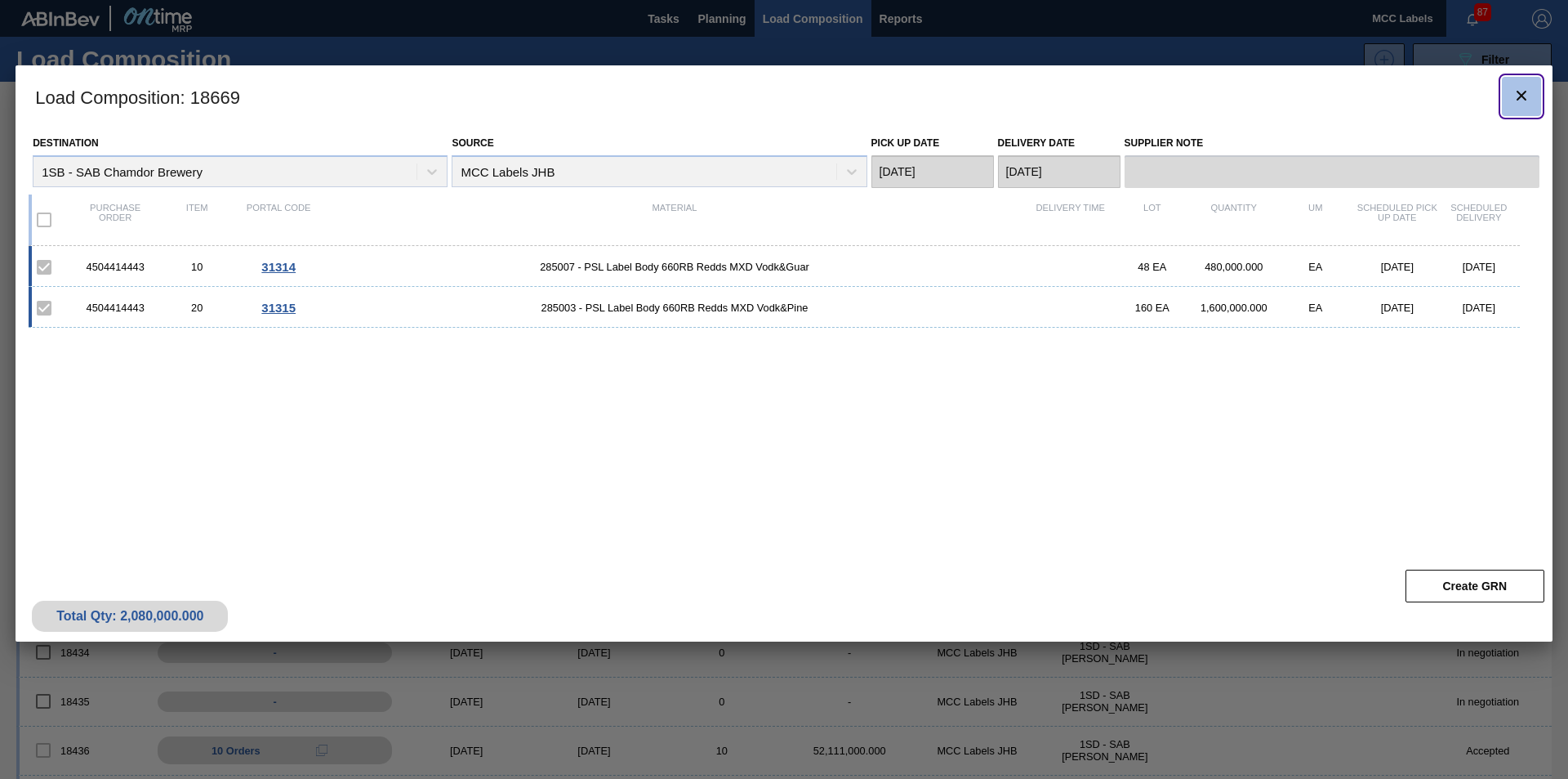
click at [1522, 99] on icon "botão de ícone" at bounding box center [1521, 96] width 20 height 20
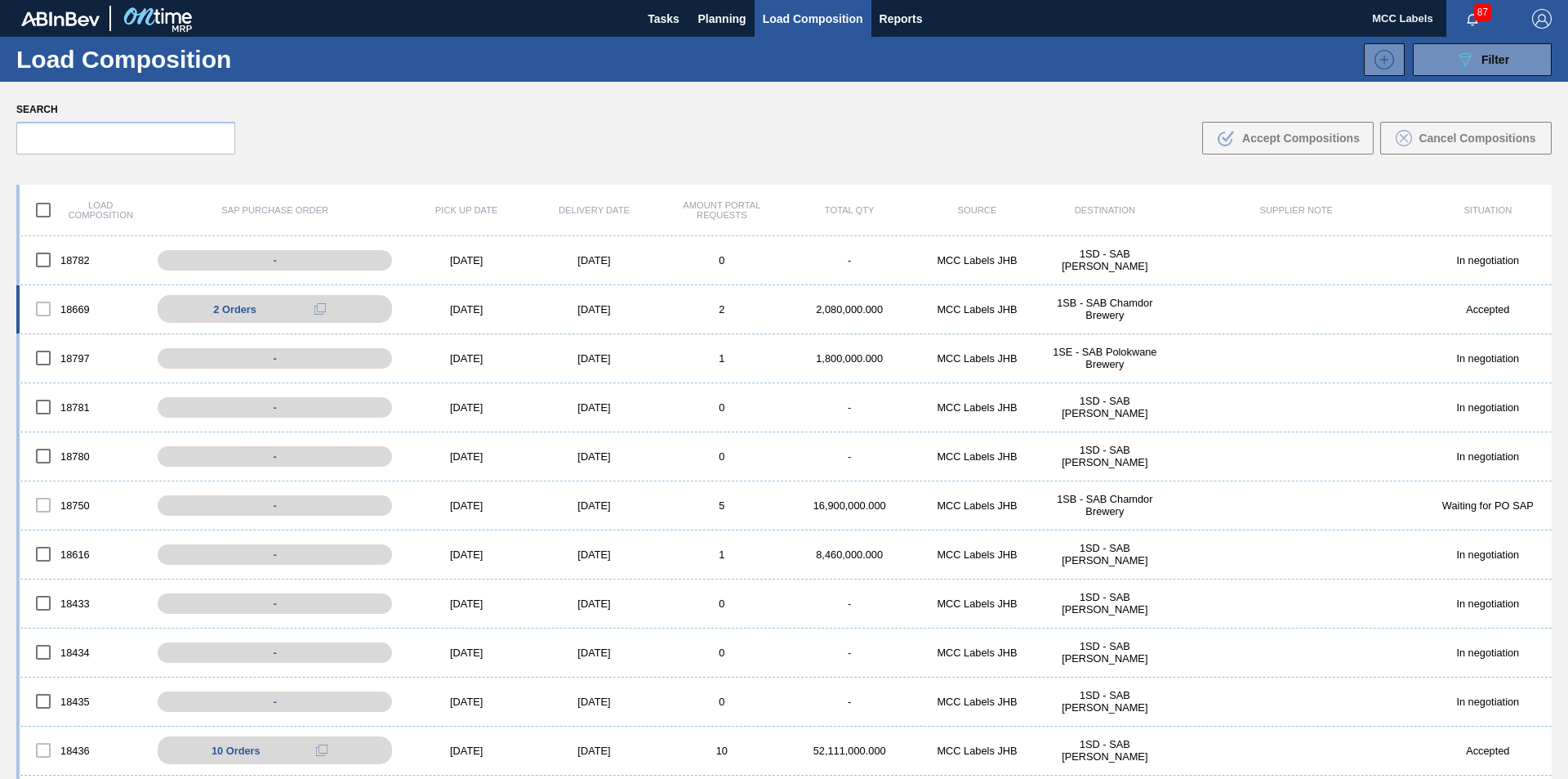
click at [796, 310] on div "2,080,000.000" at bounding box center [849, 310] width 127 height 13
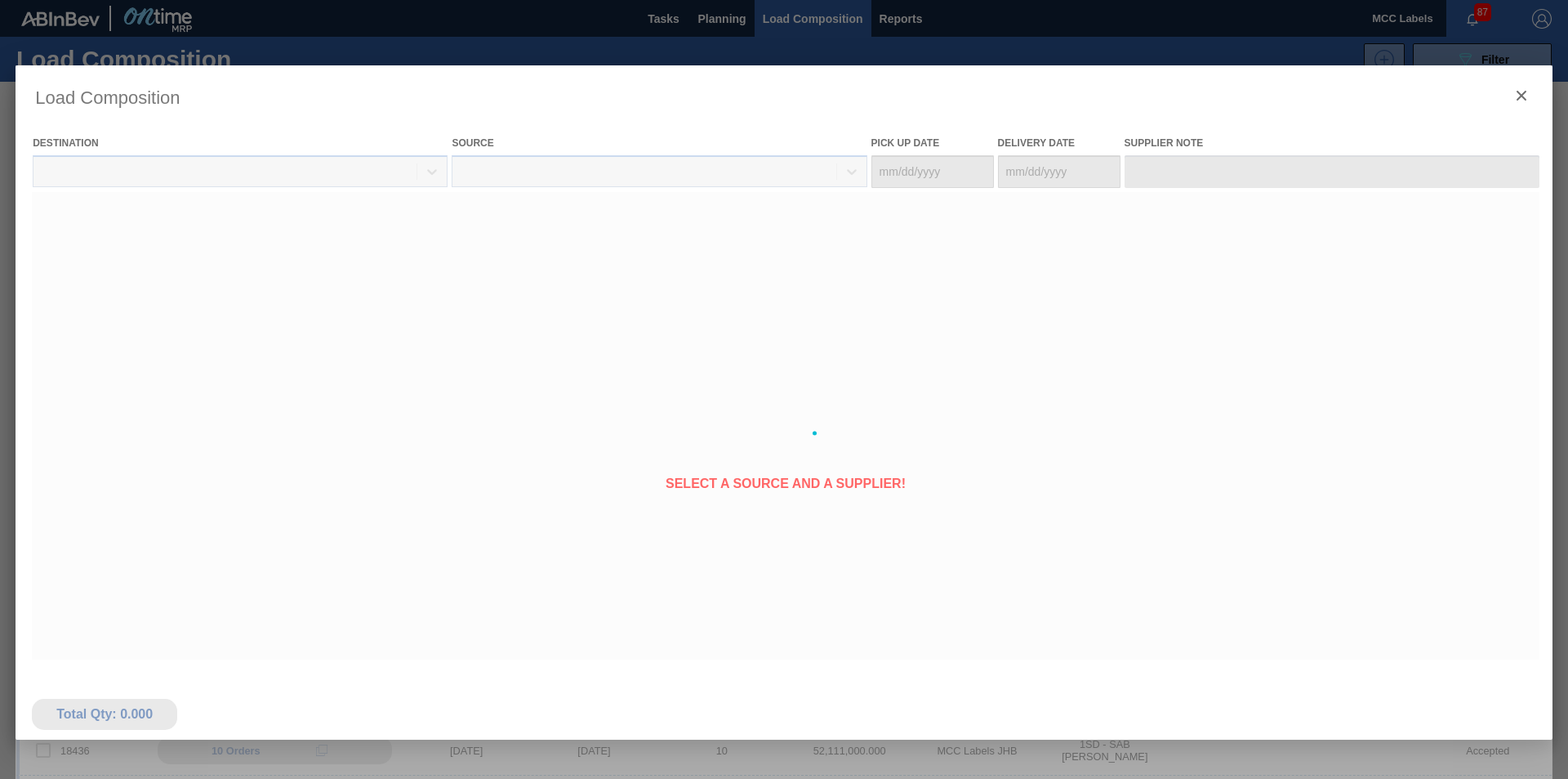
type Date "[DATE]"
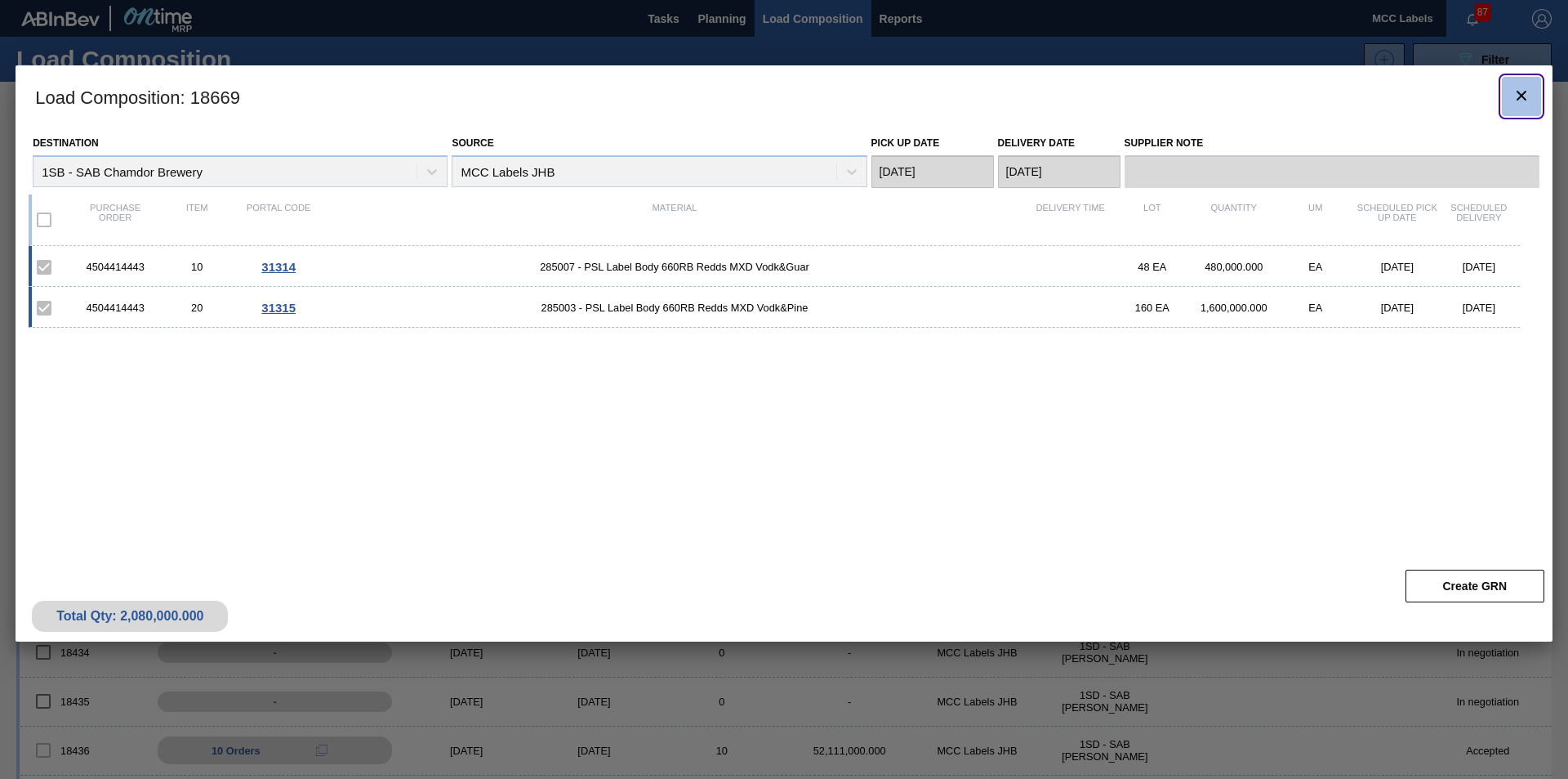
click at [1523, 93] on icon "botão de ícone" at bounding box center [1521, 95] width 10 height 10
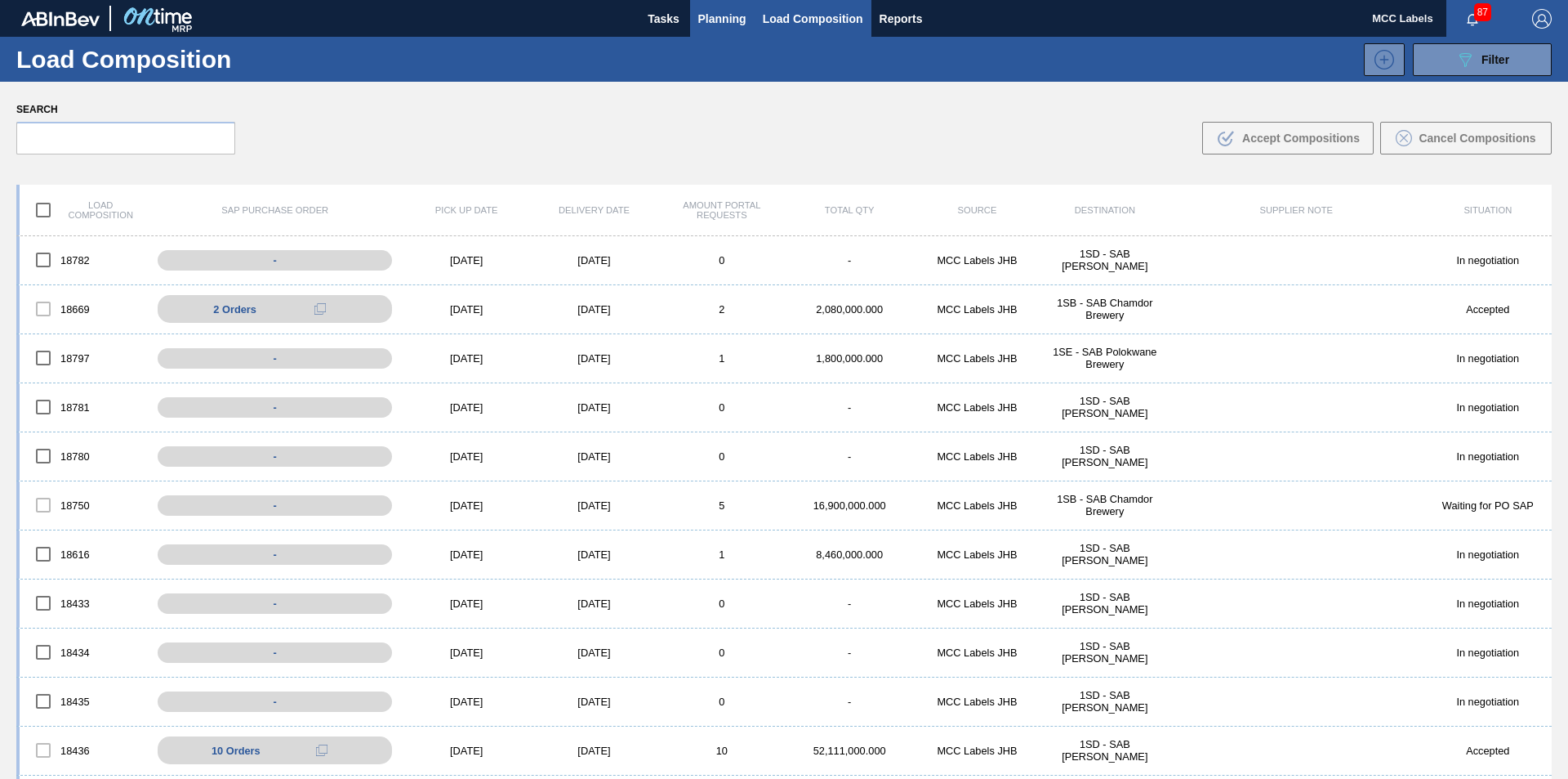
click at [711, 13] on span "Planning" at bounding box center [722, 19] width 48 height 20
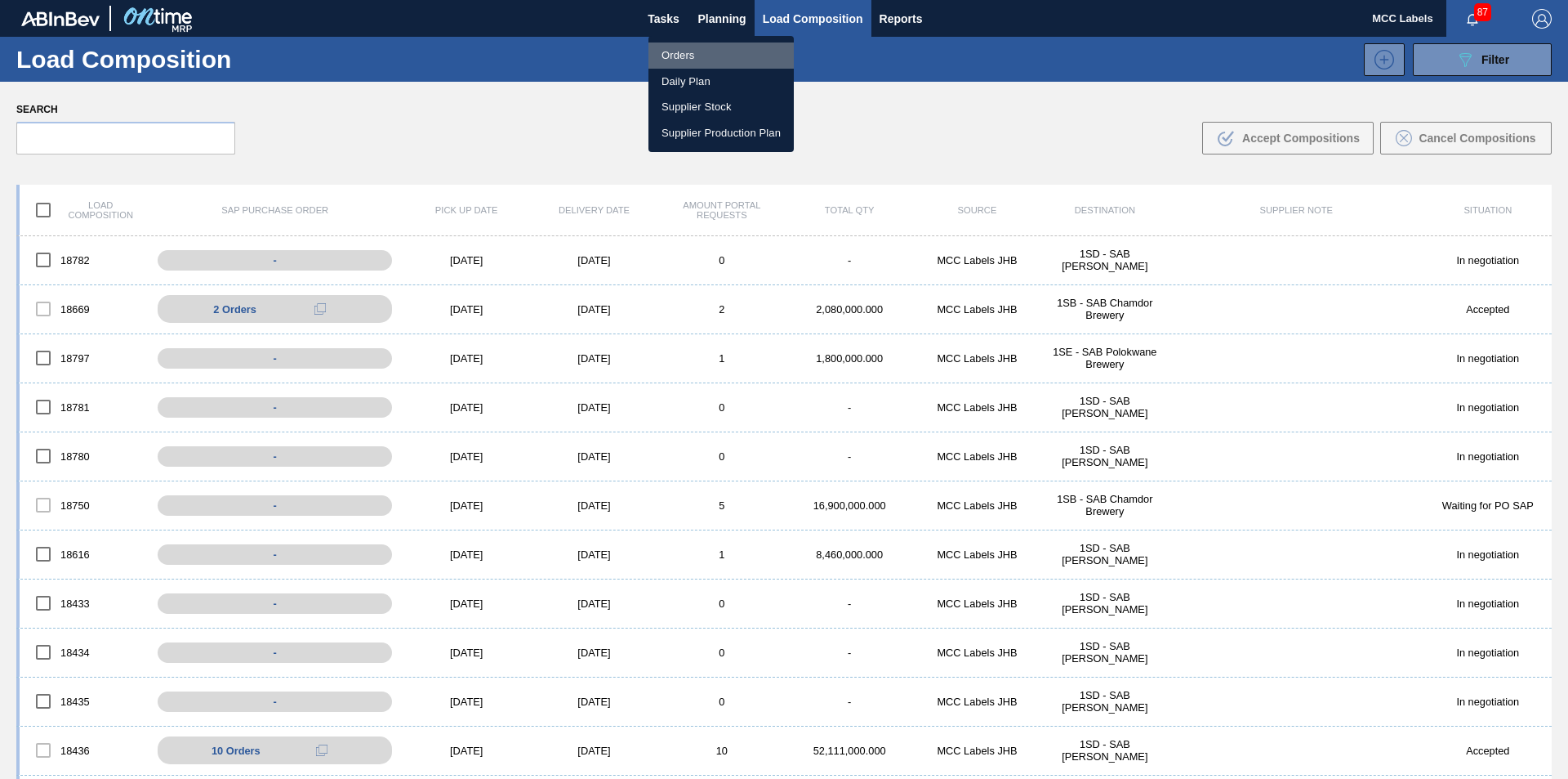
click at [687, 53] on li "Orders" at bounding box center [721, 55] width 145 height 26
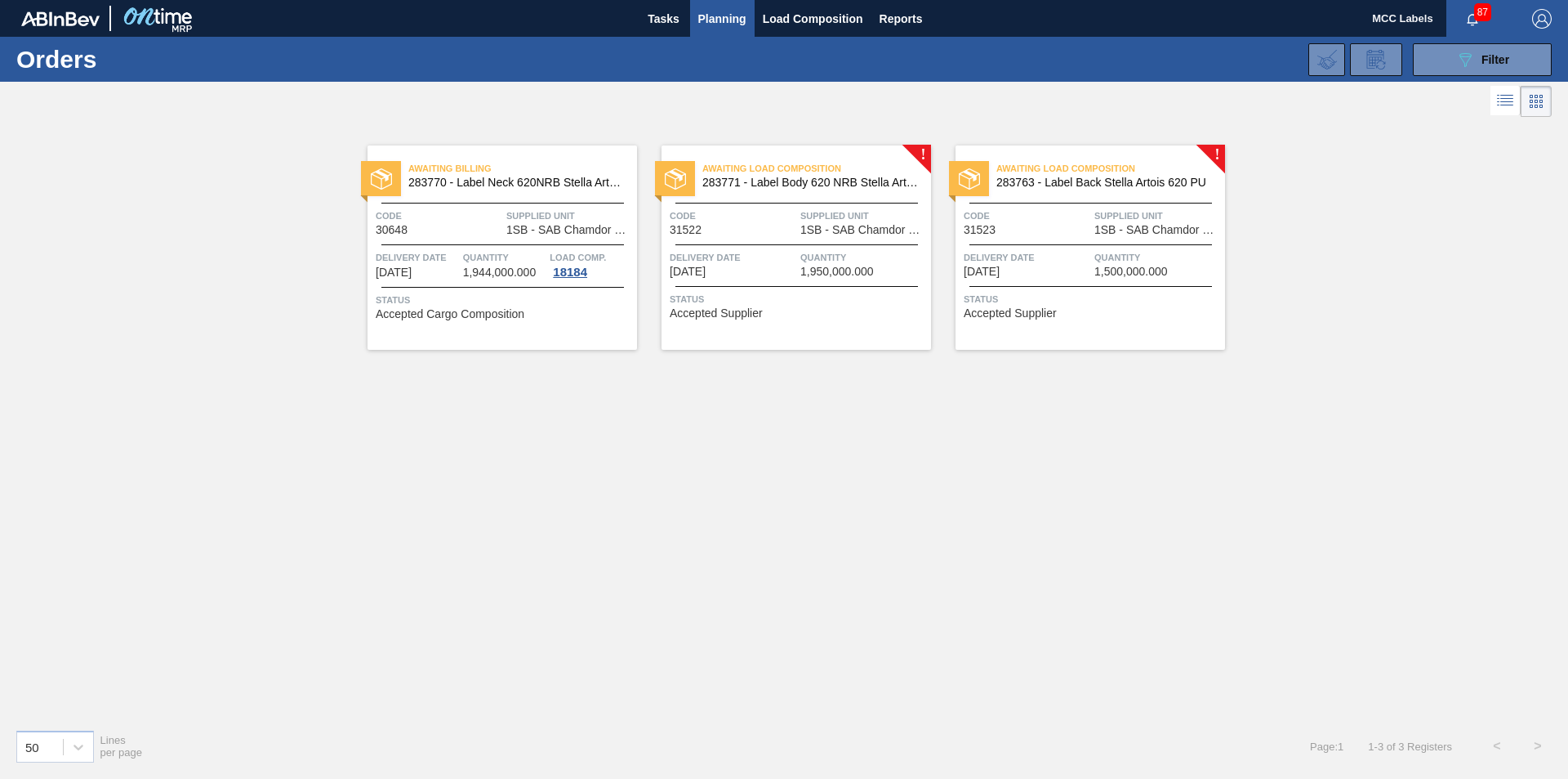
click at [785, 293] on span "Status" at bounding box center [798, 299] width 257 height 16
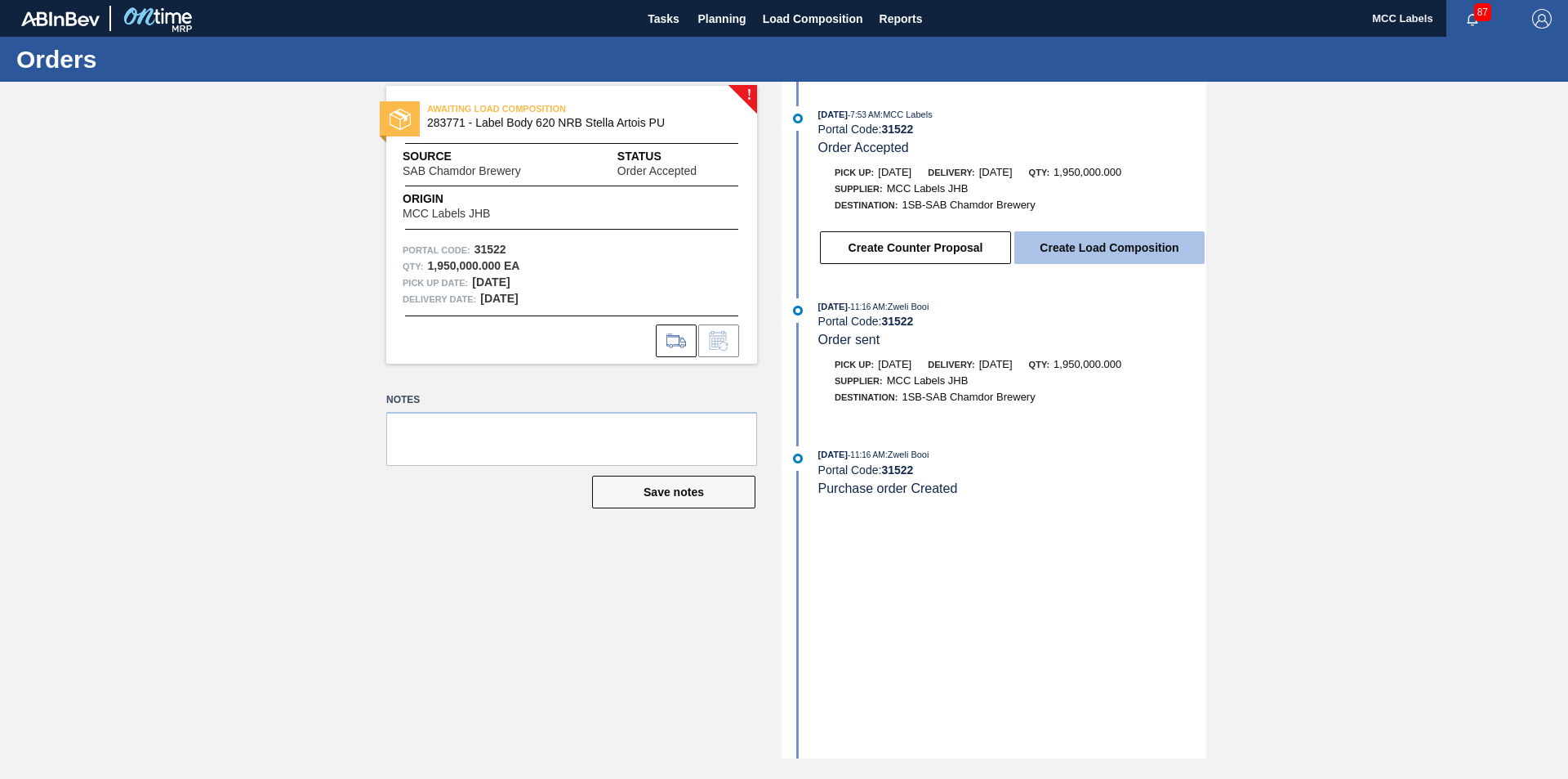
click at [1037, 238] on button "Create Load Composition" at bounding box center [1109, 247] width 190 height 32
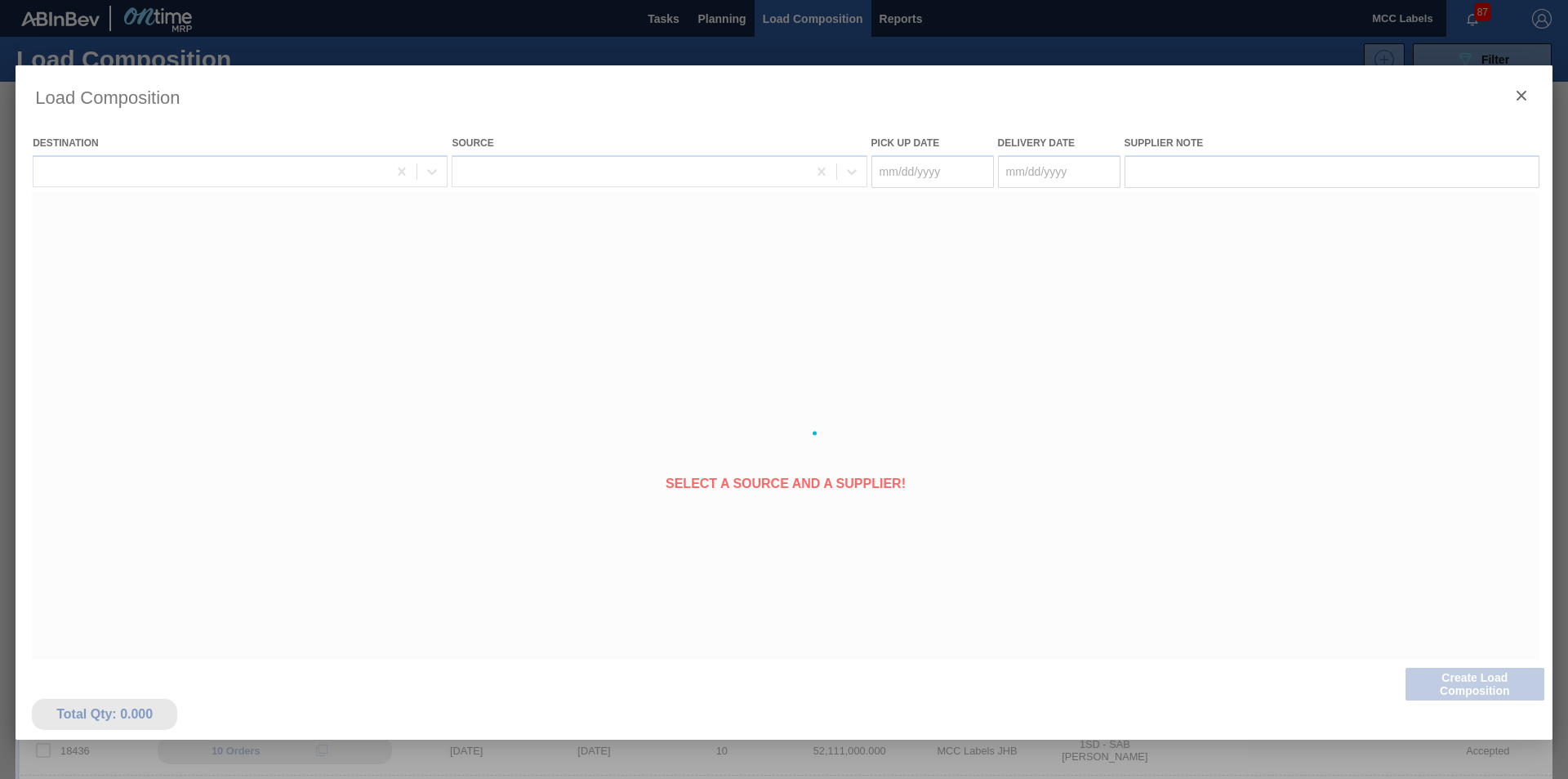
type Date "[DATE]"
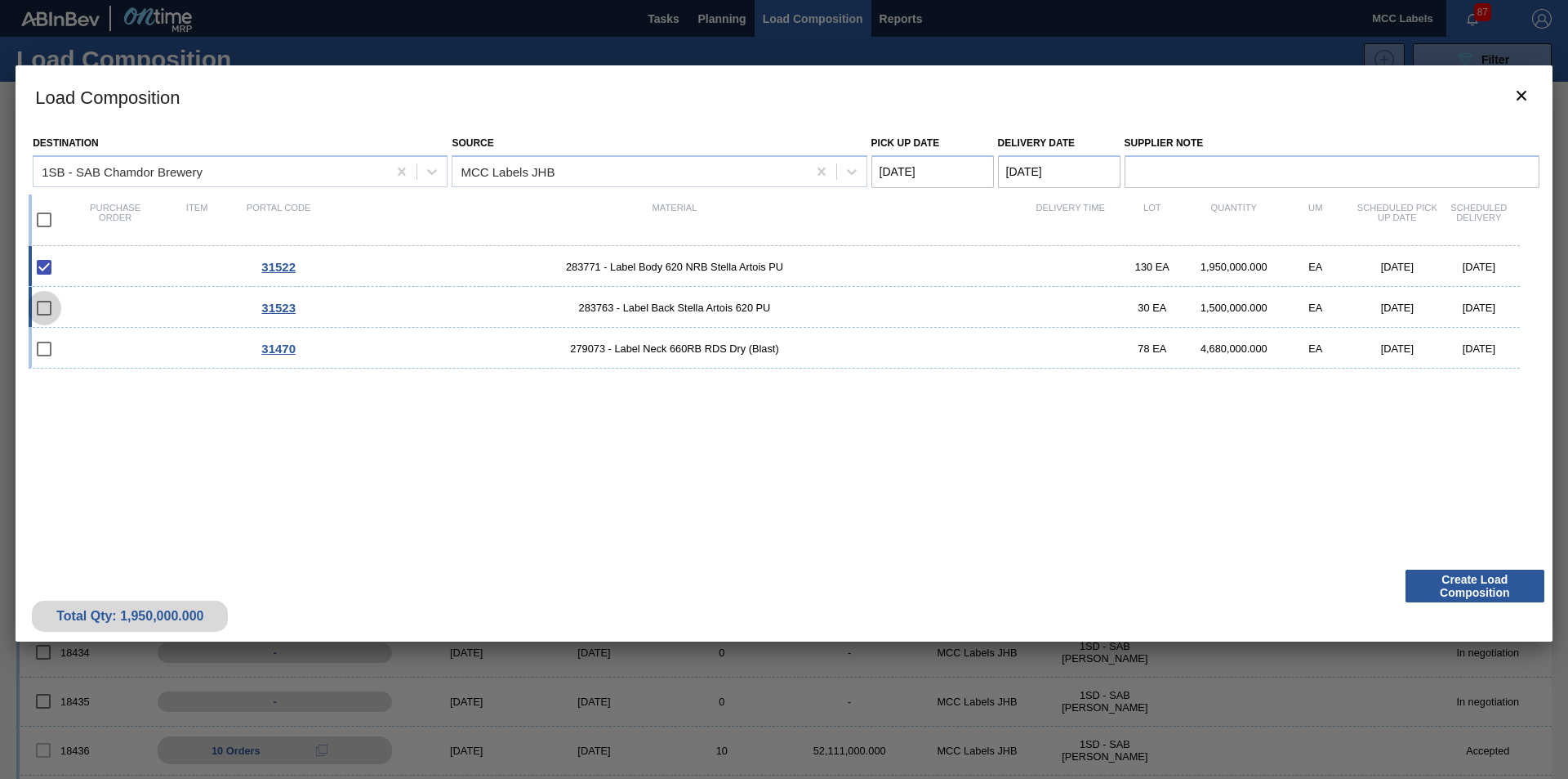
click at [41, 308] on input "checkbox" at bounding box center [44, 308] width 34 height 34
checkbox input "false"
click at [140, 315] on div "31523 283763 - Label Back Stella Artois 620 PU 30 EA 1,500,000.000 EA [DATE] [D…" at bounding box center [774, 307] width 1491 height 41
checkbox input "true"
click at [967, 174] on Date "Pick up Date" at bounding box center [933, 172] width 123 height 32
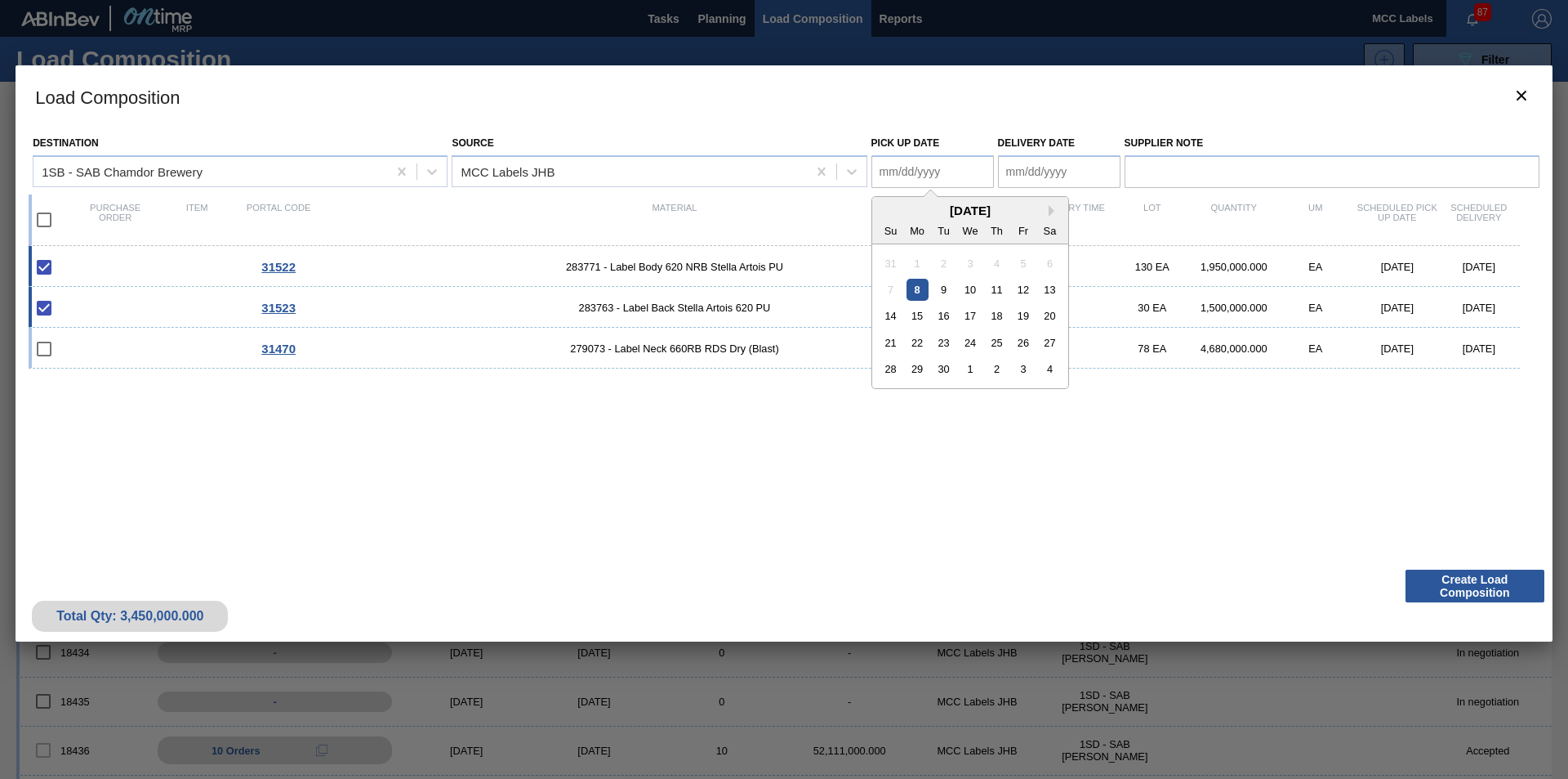
click at [916, 286] on div "8" at bounding box center [917, 290] width 22 height 22
type Date "[DATE]"
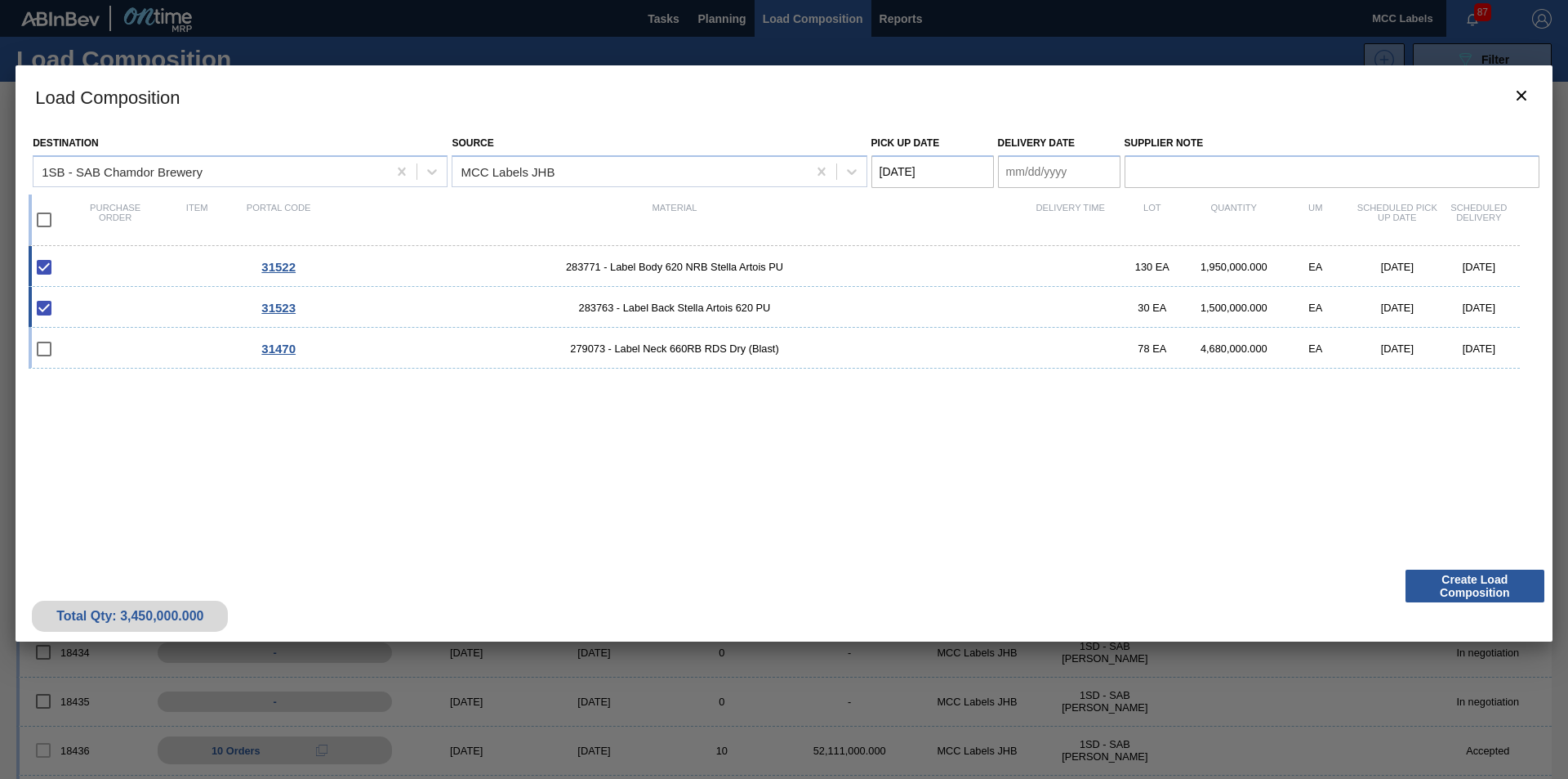
click at [1069, 168] on Date "Delivery Date" at bounding box center [1059, 172] width 123 height 32
click at [1044, 288] on div "8" at bounding box center [1043, 290] width 22 height 22
type Date "[DATE]"
click at [1449, 589] on button "Create Load Composition" at bounding box center [1475, 586] width 139 height 32
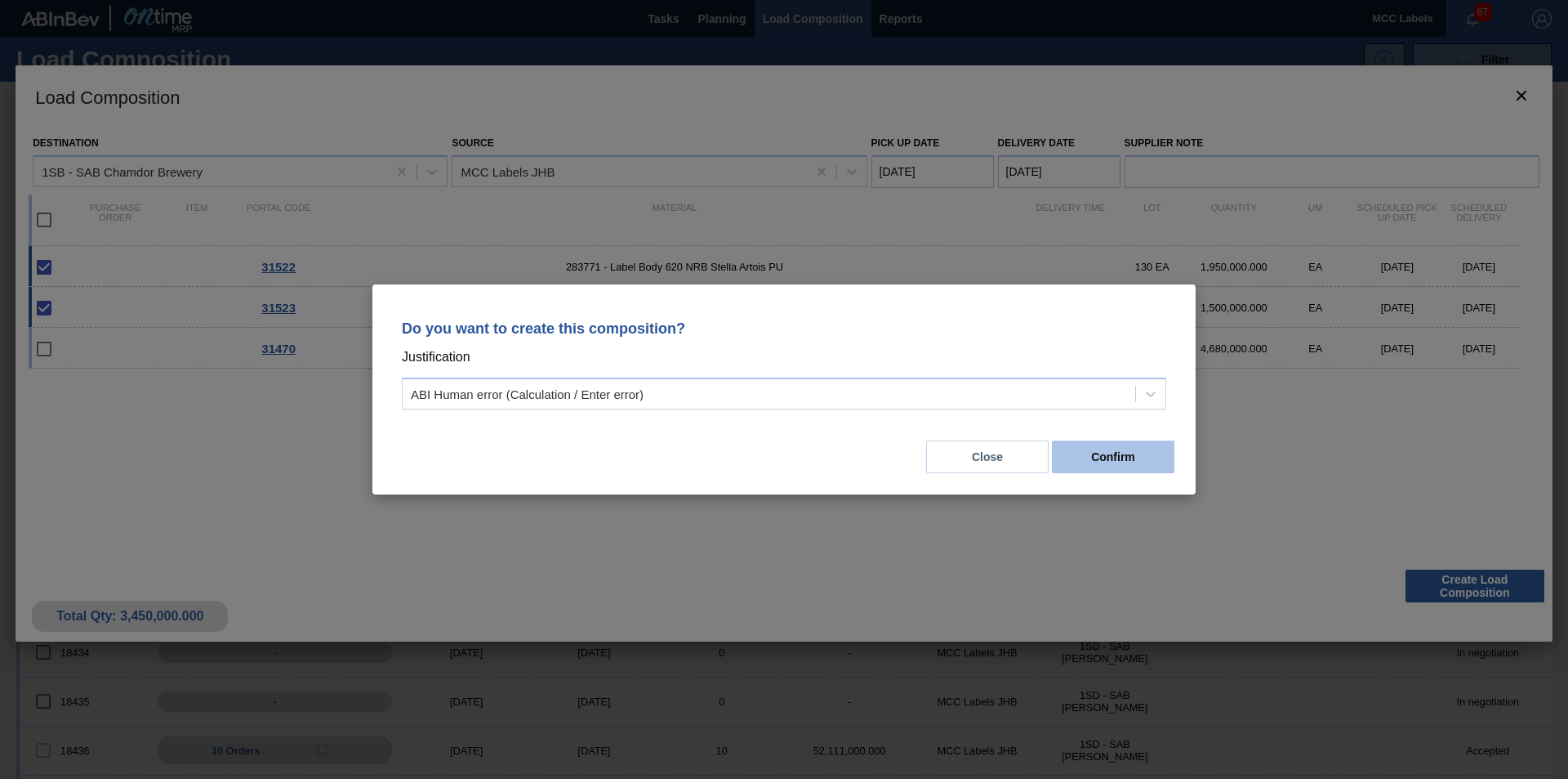
click at [1076, 452] on button "Confirm" at bounding box center [1113, 457] width 123 height 32
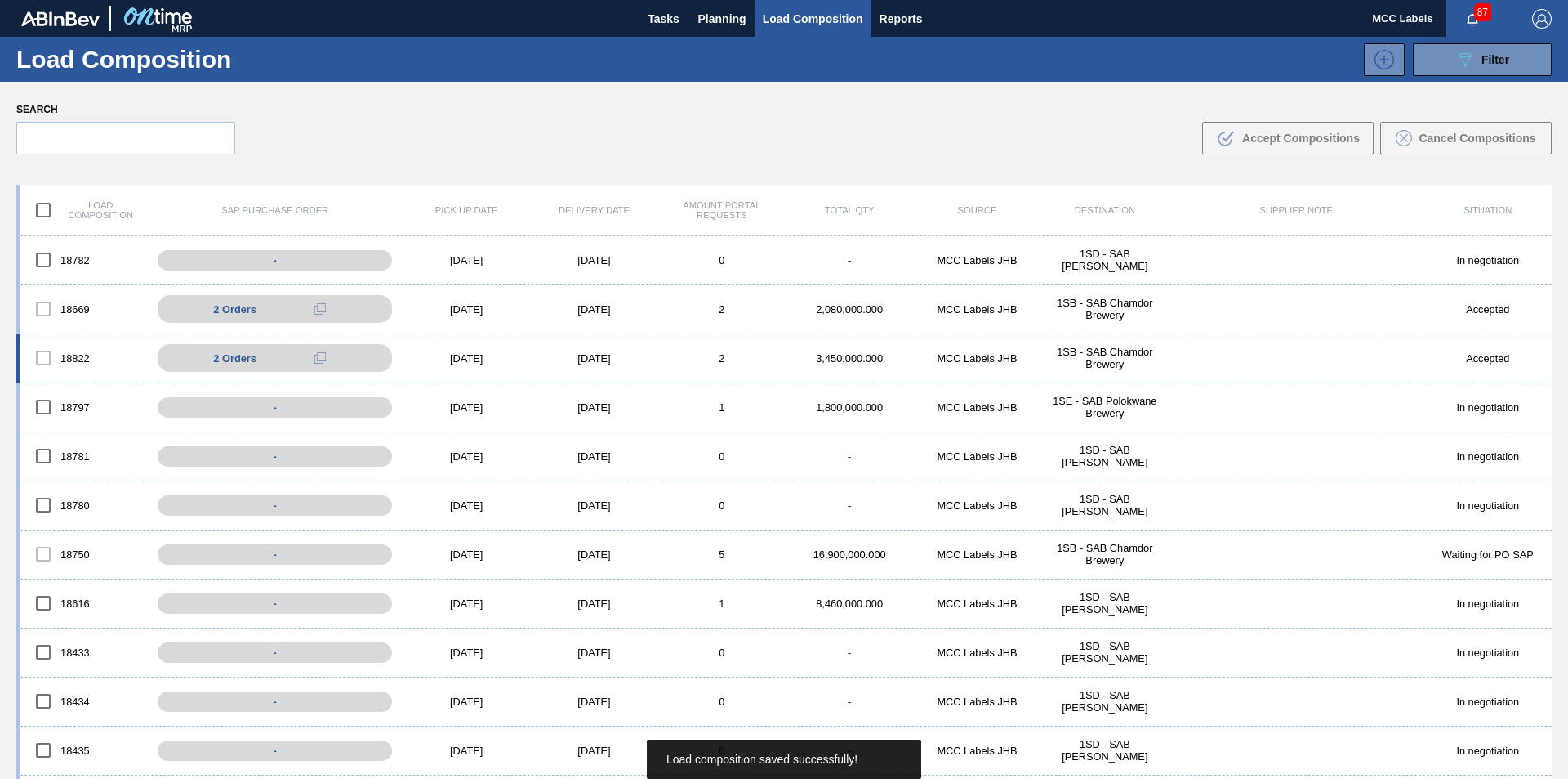
click at [677, 349] on div "18822 2 Orders 4504415539 - 10 4504415539 - 20 [DATE] [DATE] 2 3,450,000.000 MC…" at bounding box center [783, 358] width 1535 height 49
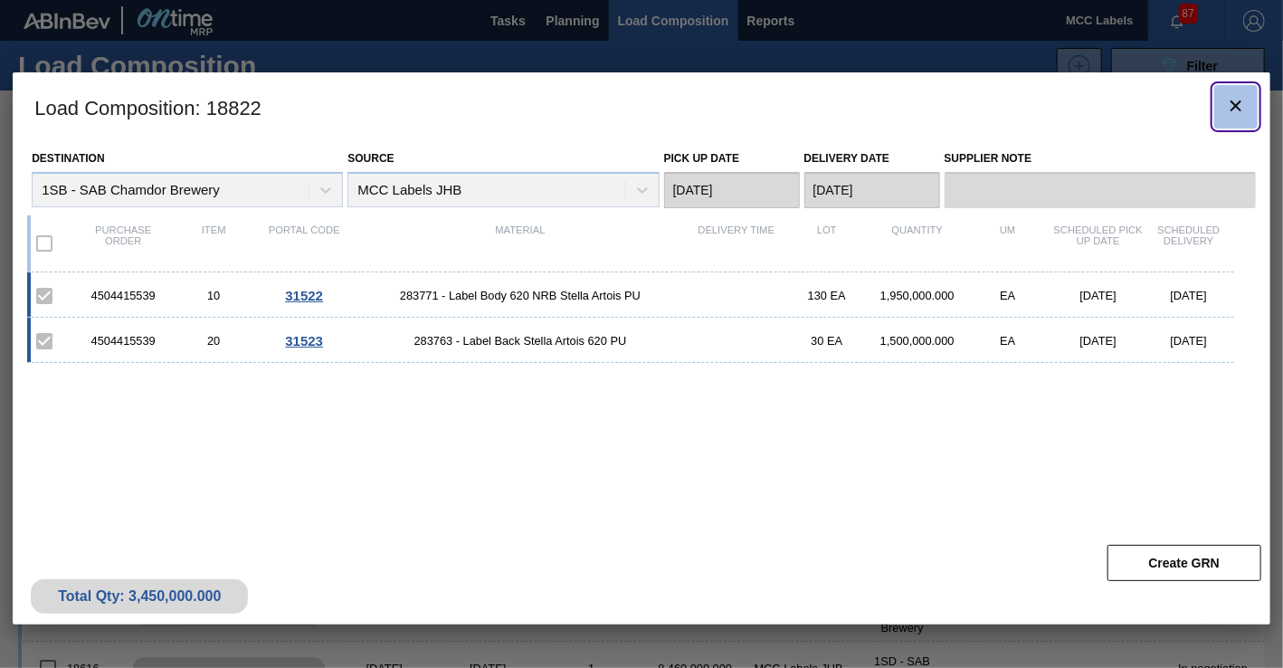
click at [1232, 106] on icon "botão de ícone" at bounding box center [1236, 106] width 22 height 22
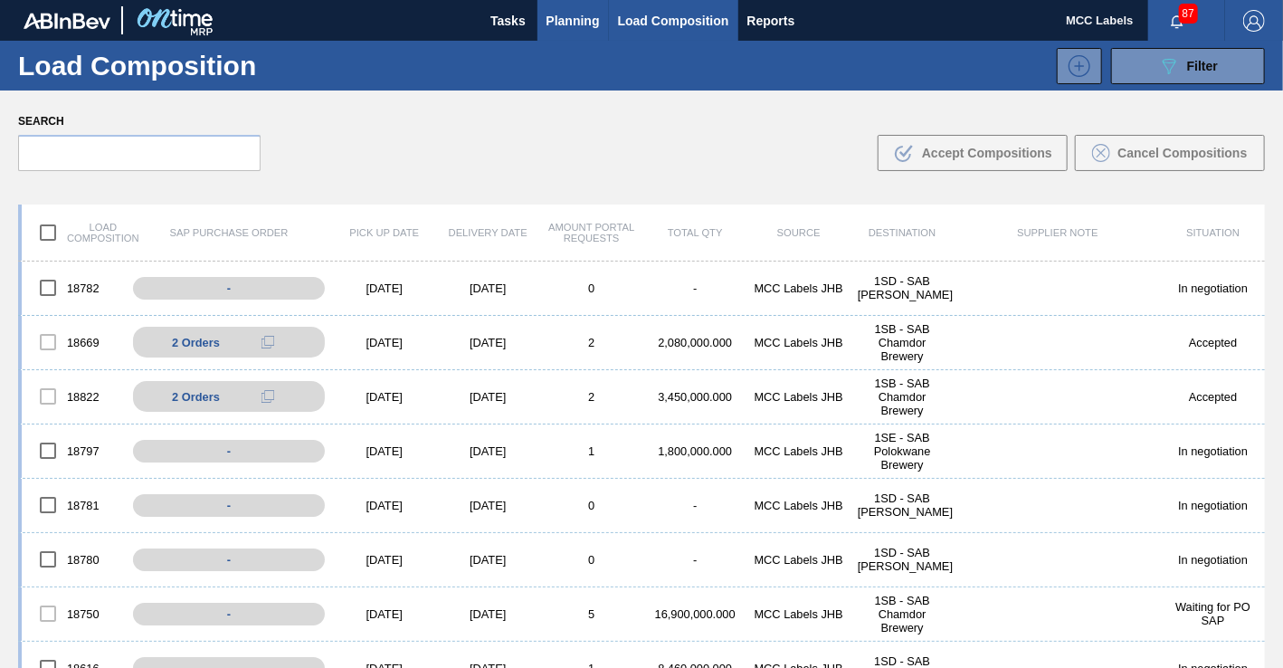
click at [561, 25] on span "Planning" at bounding box center [573, 21] width 53 height 22
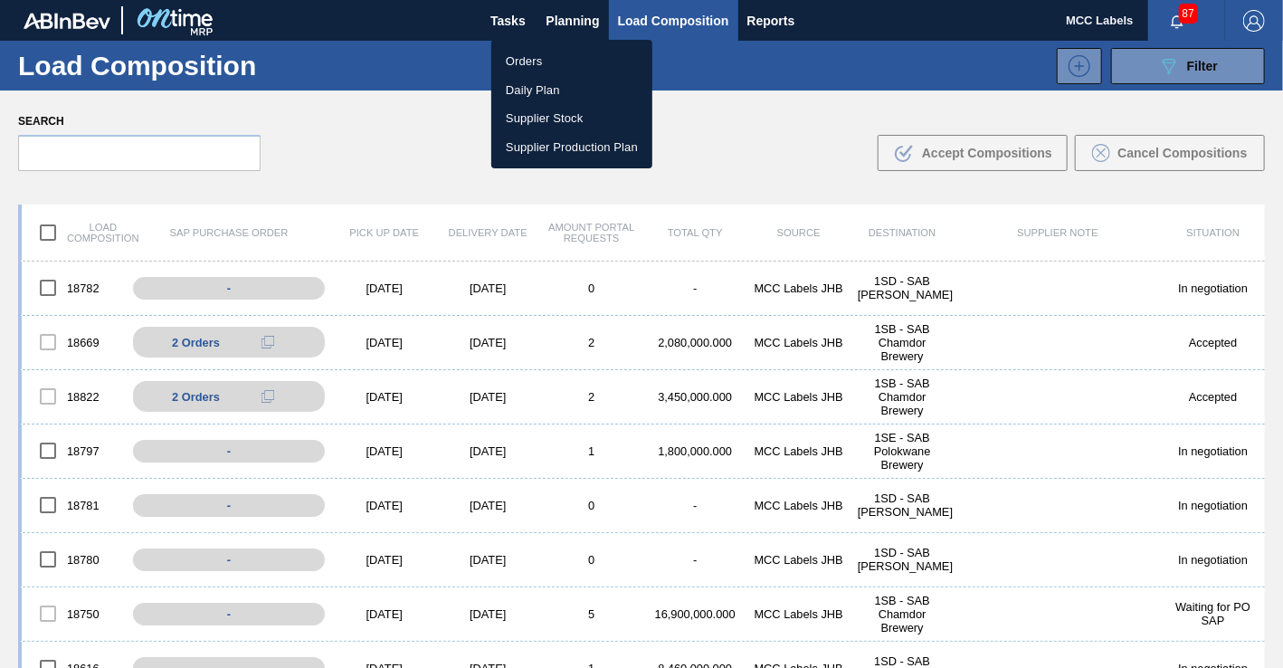
drag, startPoint x: 520, startPoint y: 69, endPoint x: 548, endPoint y: 41, distance: 39.0
click at [521, 68] on li "Orders" at bounding box center [571, 61] width 161 height 29
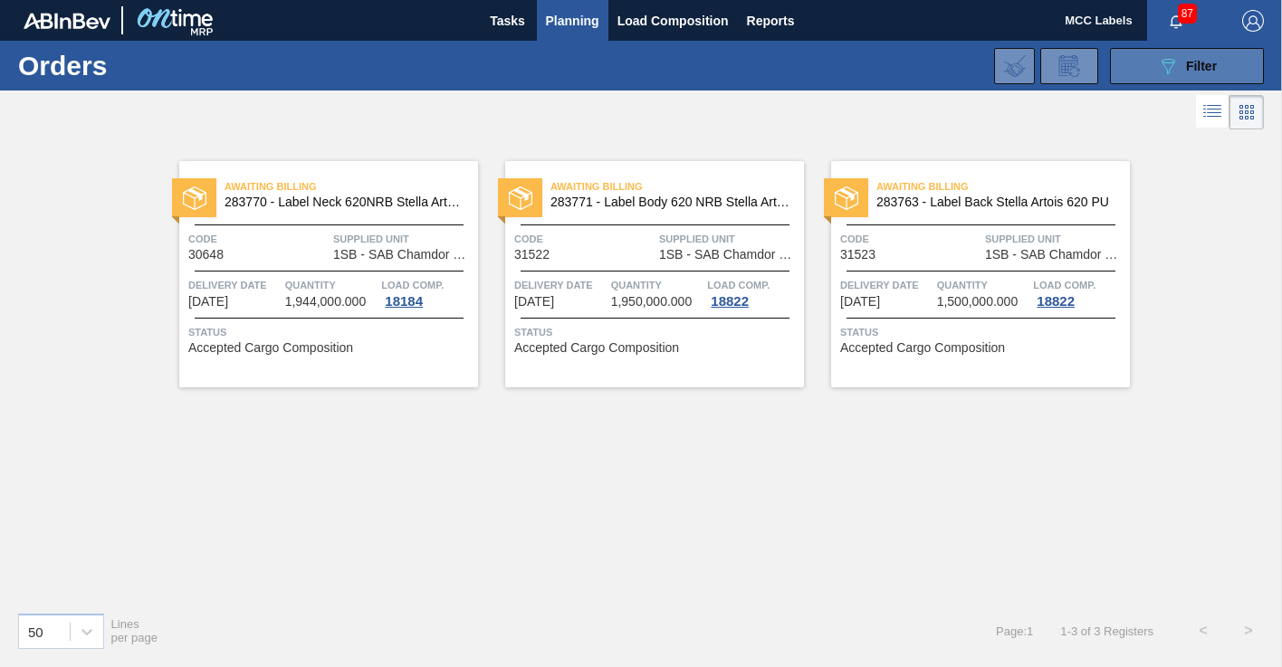
drag, startPoint x: 1140, startPoint y: 58, endPoint x: 1132, endPoint y: 68, distance: 12.9
click at [1138, 63] on button "089F7B8B-B2A5-4AFE-B5C0-19BA573D28AC Filter" at bounding box center [1187, 66] width 154 height 36
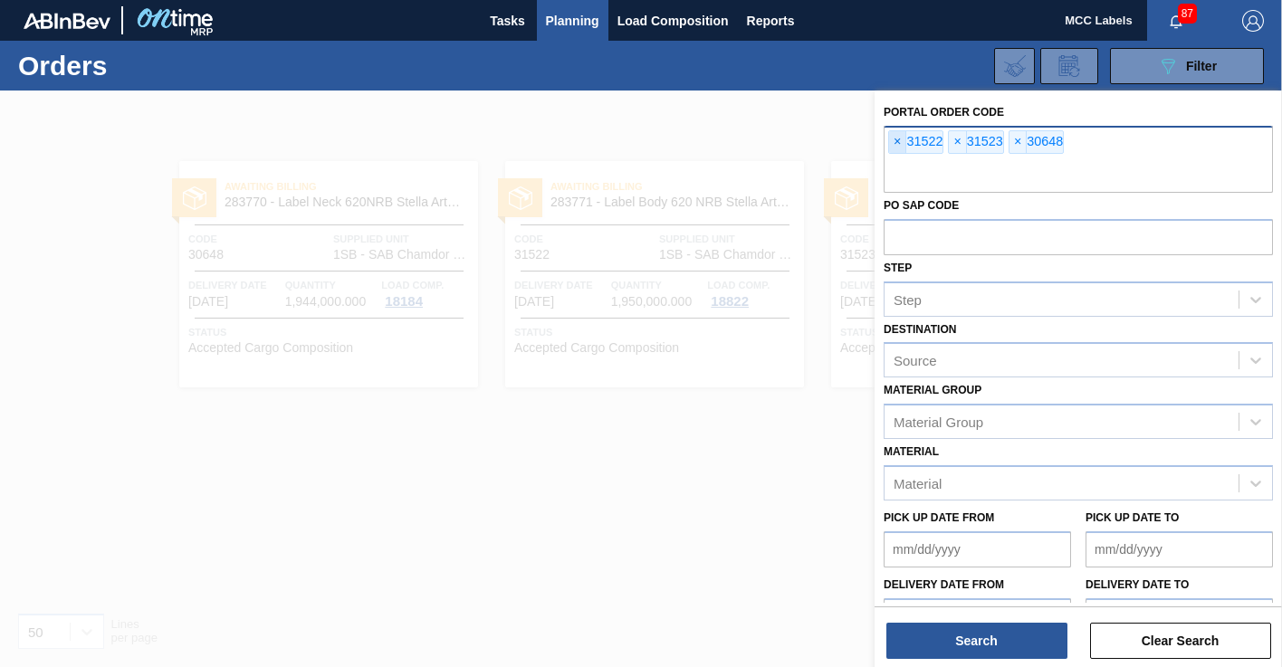
click at [892, 145] on span "×" at bounding box center [897, 142] width 17 height 22
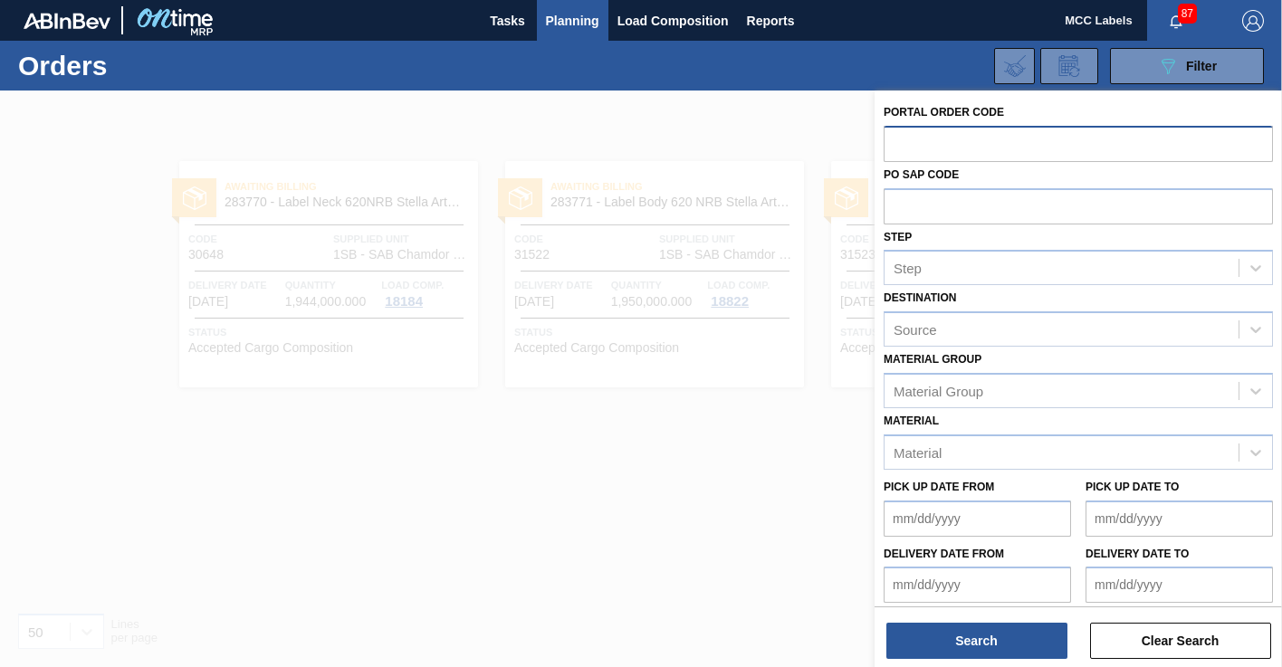
click at [900, 145] on input "text" at bounding box center [1077, 143] width 389 height 34
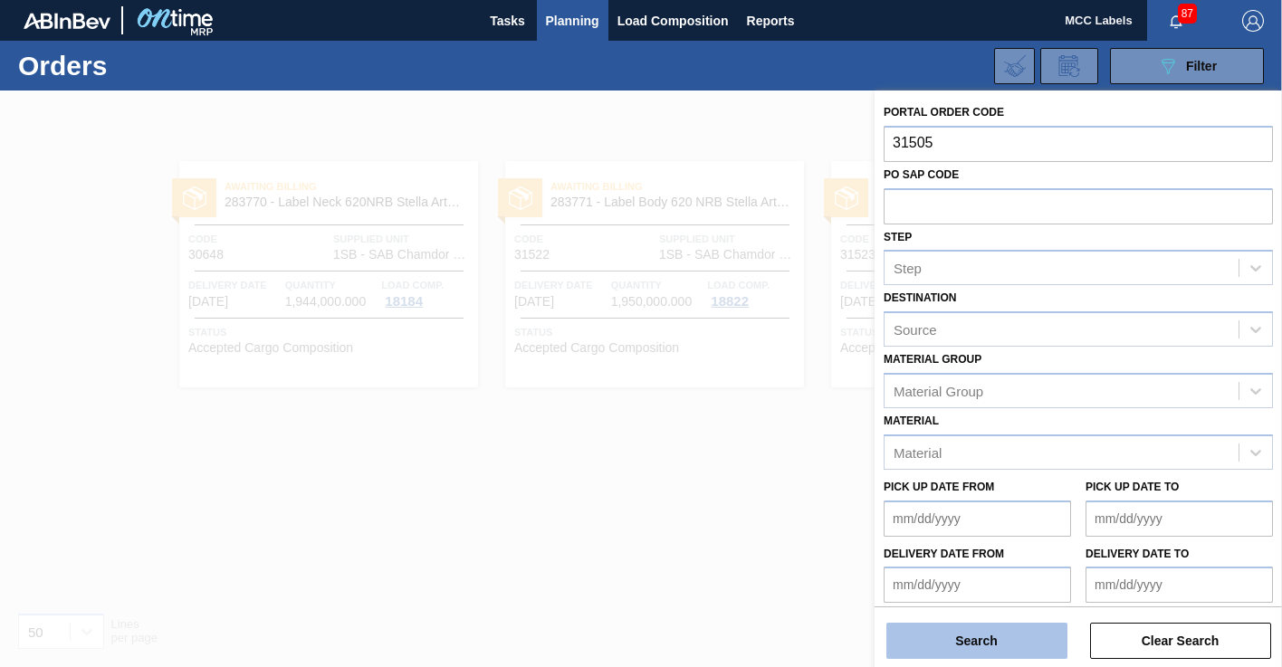
type input "31505"
click at [940, 642] on button "Search" at bounding box center [976, 641] width 181 height 36
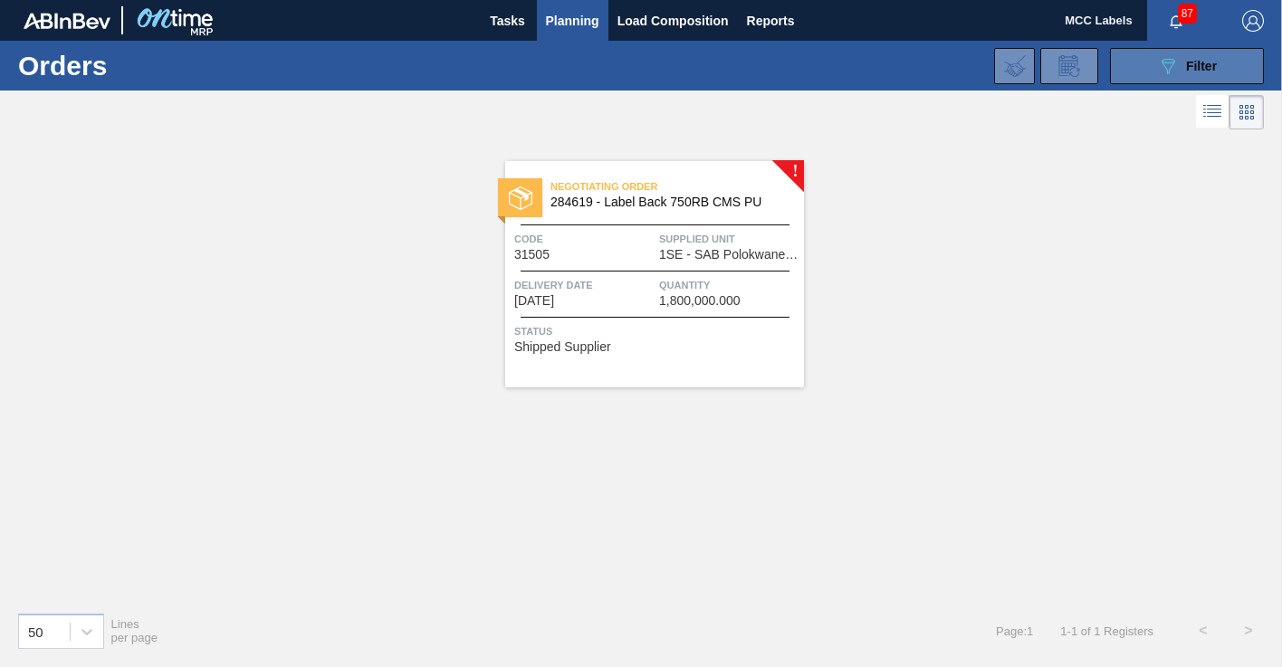
click at [1145, 69] on button "089F7B8B-B2A5-4AFE-B5C0-19BA573D28AC Filter" at bounding box center [1187, 66] width 154 height 36
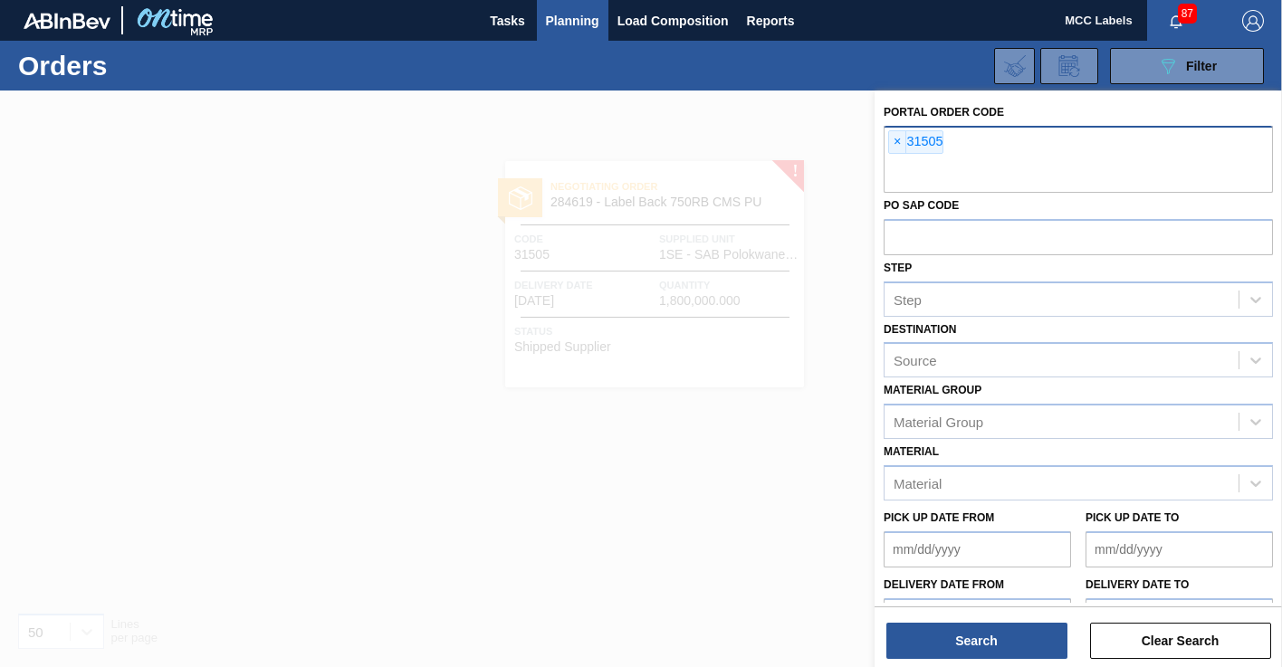
click at [1015, 158] on input "text" at bounding box center [1077, 175] width 389 height 34
type input "31507"
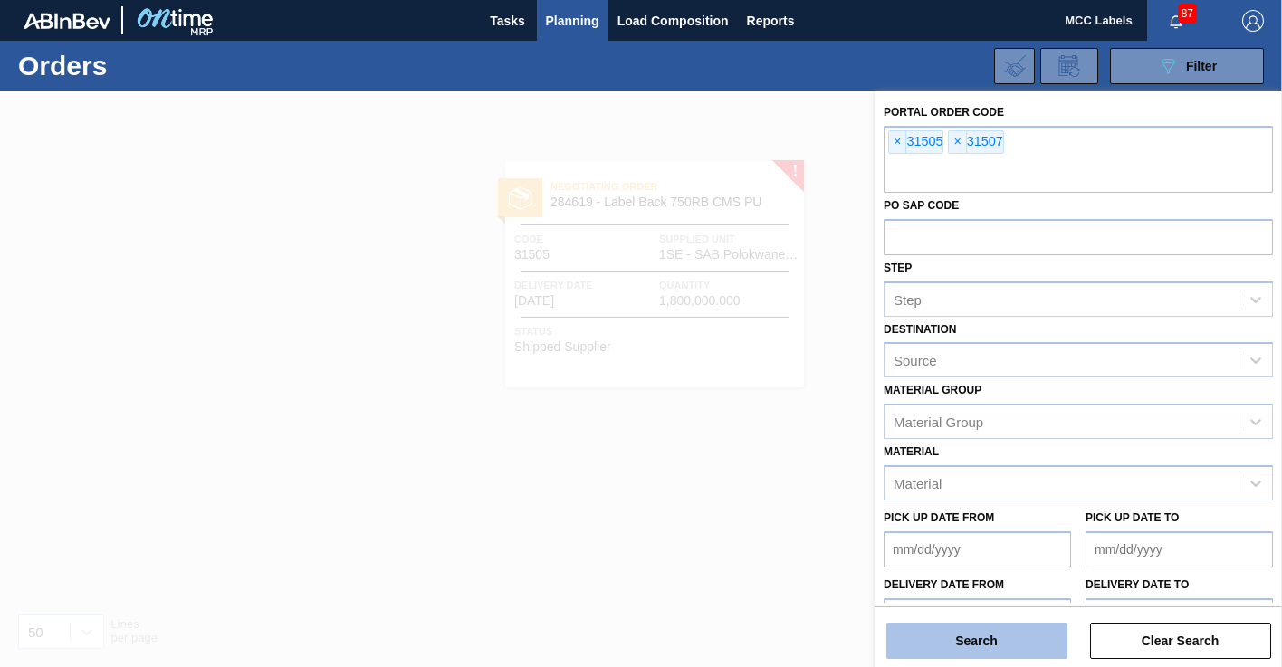
click at [984, 650] on button "Search" at bounding box center [976, 641] width 181 height 36
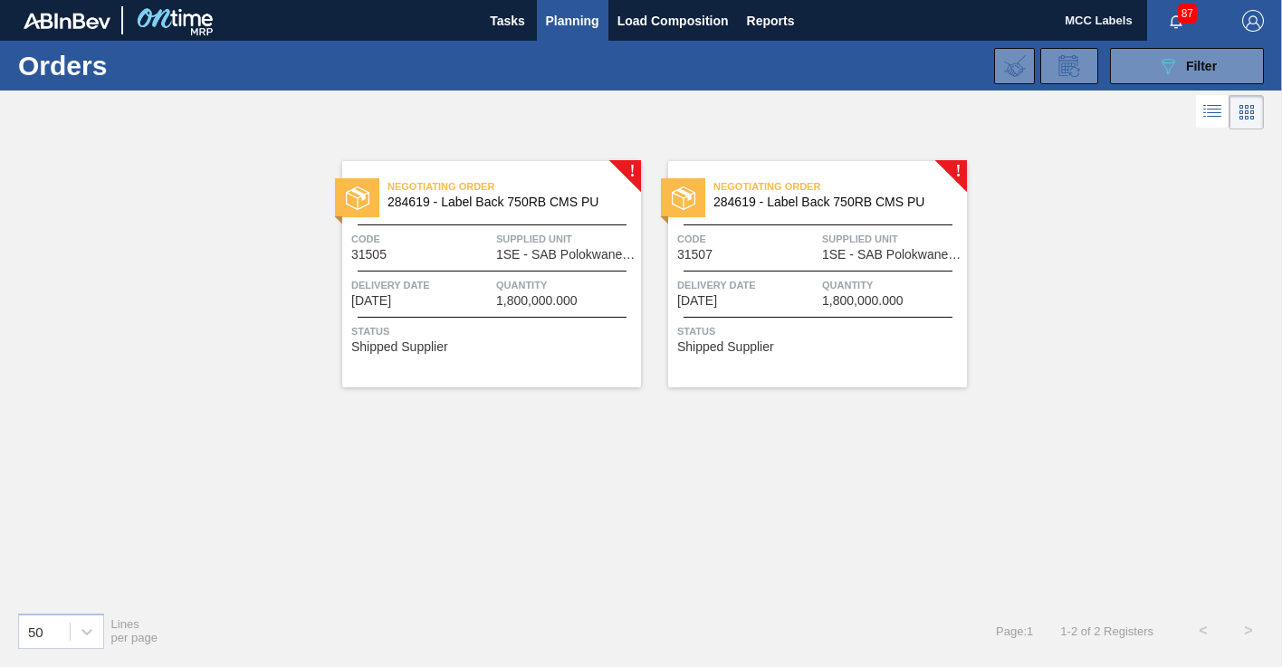
click at [582, 13] on span "Planning" at bounding box center [572, 21] width 53 height 22
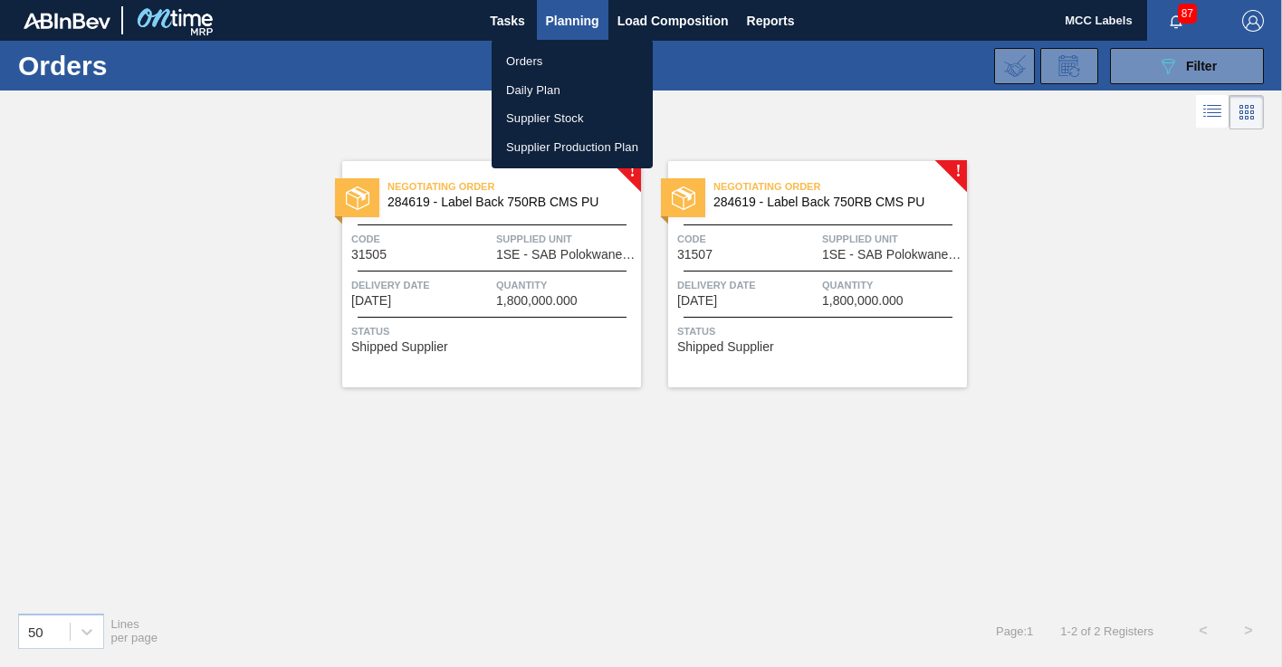
click at [530, 56] on li "Orders" at bounding box center [571, 61] width 161 height 29
